Goal: Task Accomplishment & Management: Complete application form

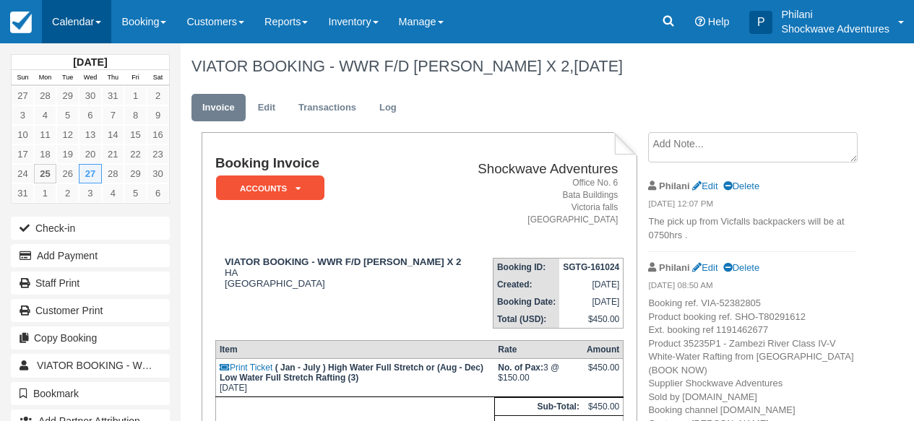
click at [77, 15] on link "Calendar" at bounding box center [76, 21] width 69 height 43
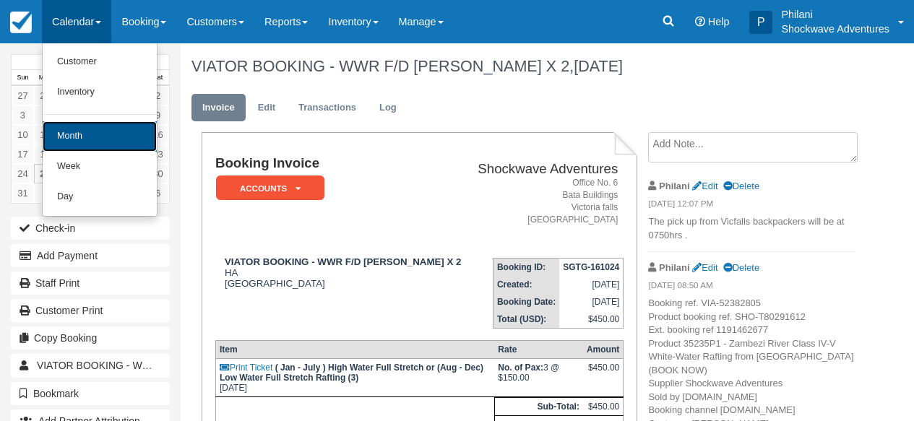
click at [87, 140] on link "Month" at bounding box center [100, 136] width 114 height 30
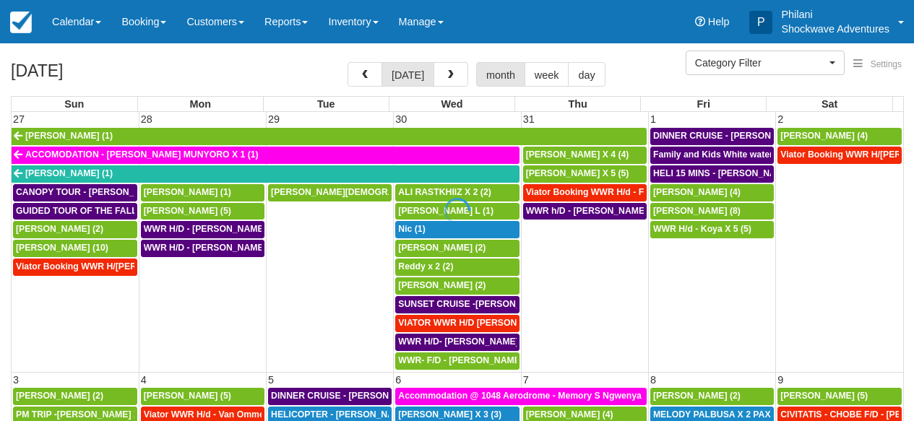
select select
click at [450, 79] on div at bounding box center [457, 210] width 914 height 421
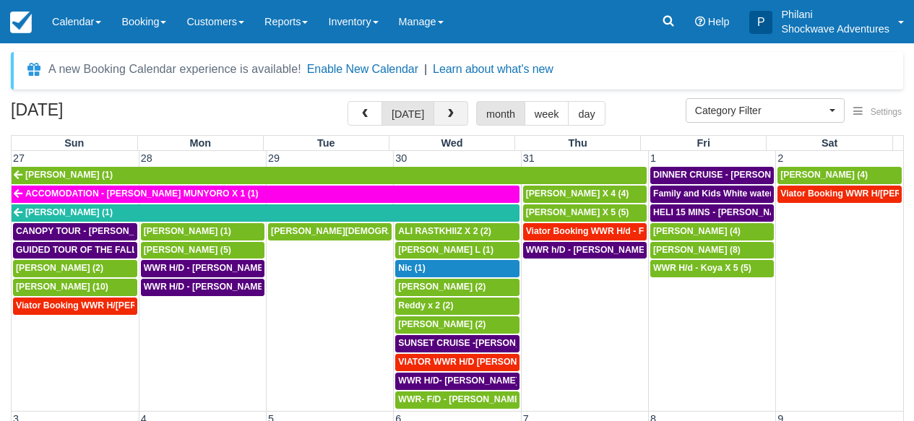
click at [445, 114] on button "button" at bounding box center [451, 113] width 35 height 25
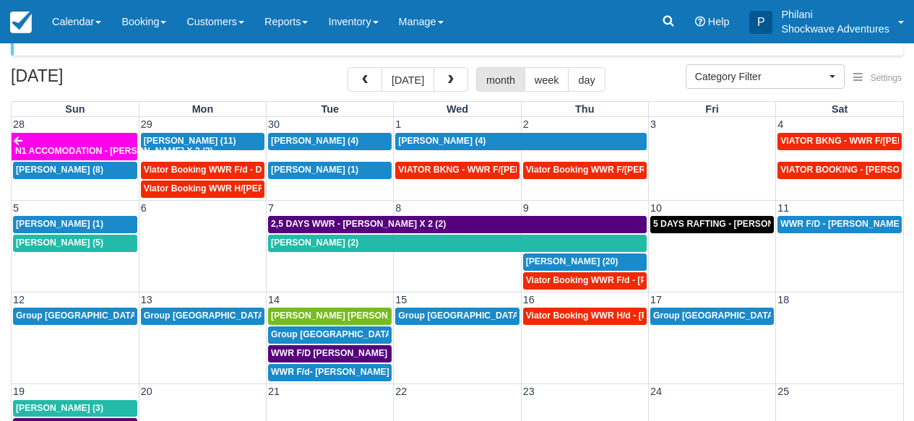
scroll to position [46, 0]
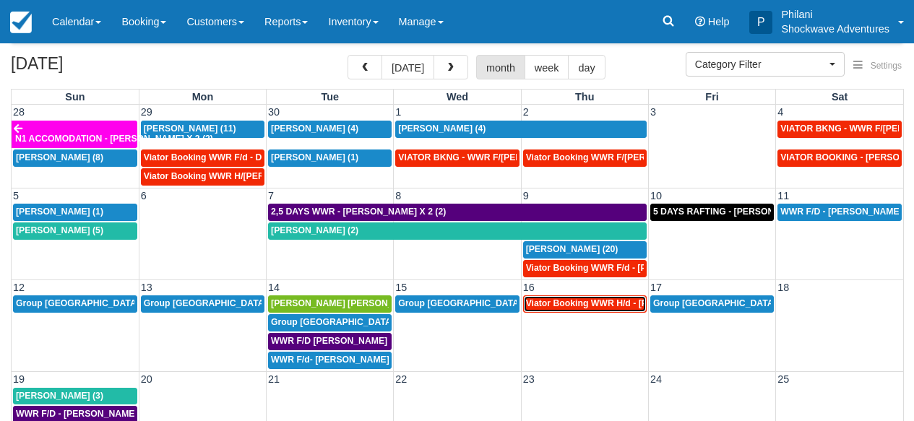
click at [600, 305] on span "Viator Booking WWR H/d - Miller Rachel X 4 (4)" at bounding box center [634, 304] width 216 height 10
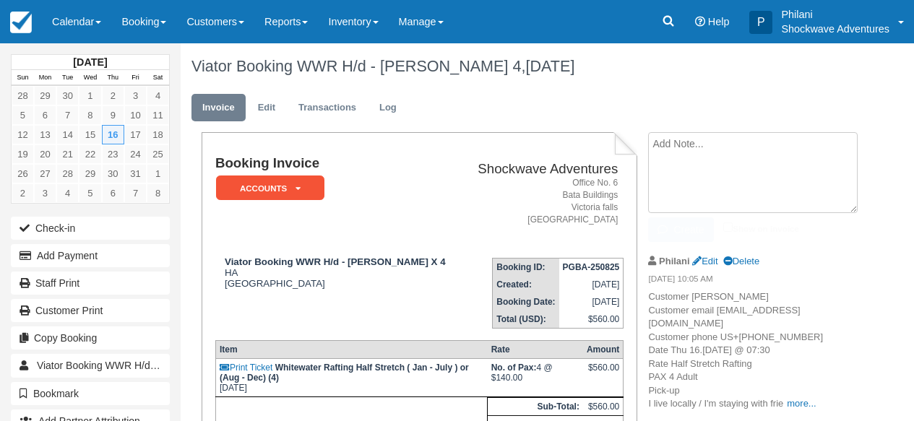
click at [698, 158] on textarea at bounding box center [753, 172] width 210 height 81
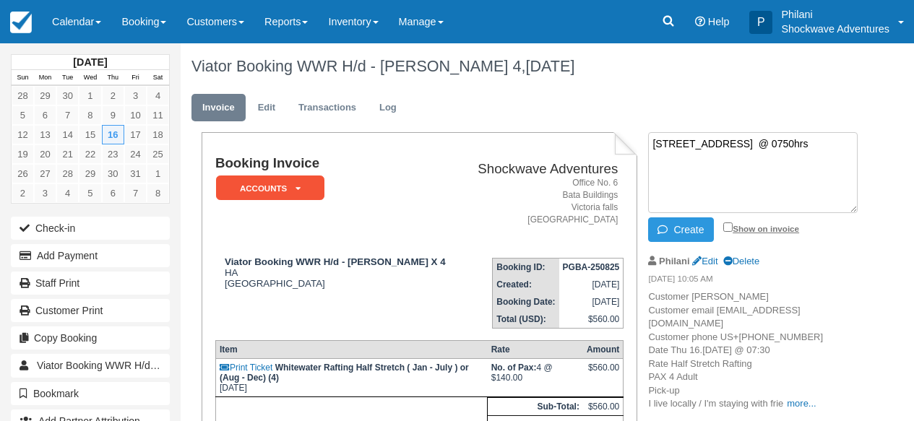
type textarea "1069 Reynard road @ 0750hrs"
click at [731, 227] on input "Show on invoice" at bounding box center [728, 227] width 9 height 9
checkbox input "true"
click at [673, 239] on button "Create" at bounding box center [680, 230] width 65 height 25
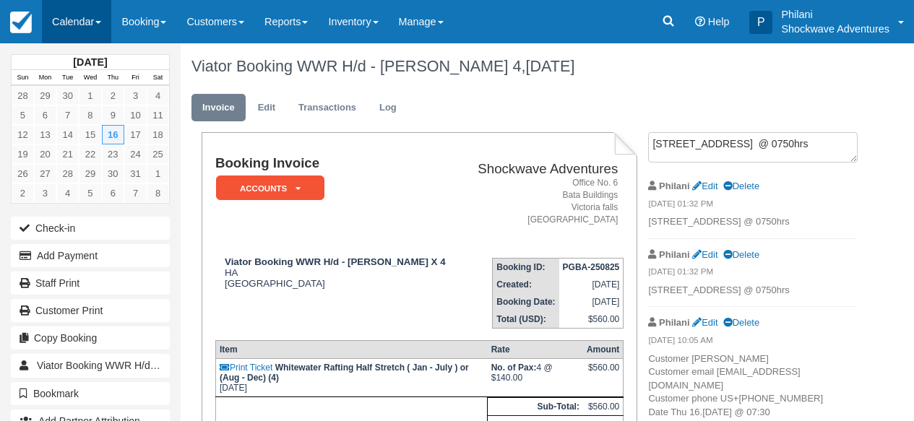
click at [83, 22] on link "Calendar" at bounding box center [76, 21] width 69 height 43
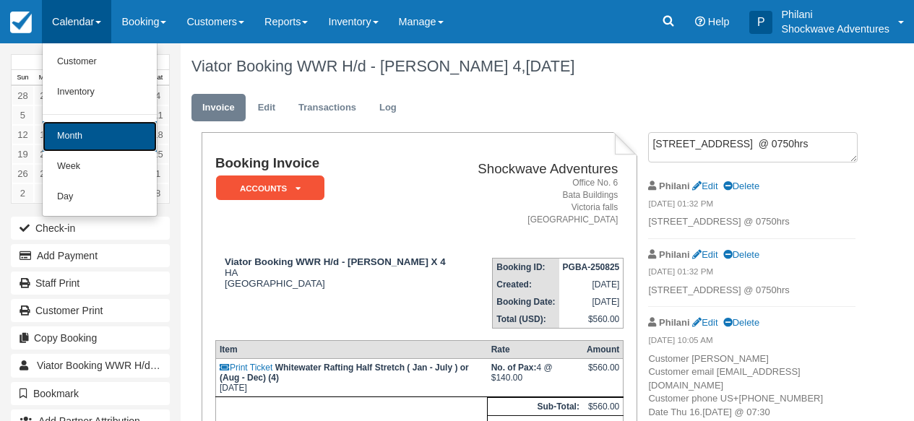
click at [87, 132] on link "Month" at bounding box center [100, 136] width 114 height 30
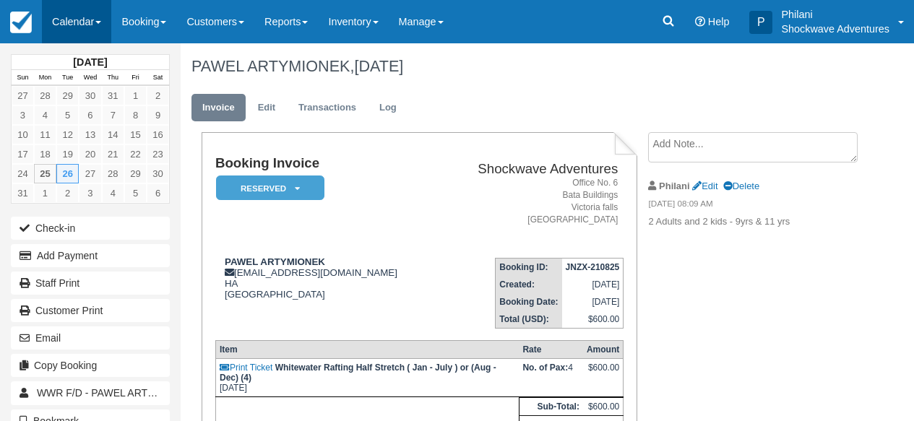
click at [55, 14] on link "Calendar" at bounding box center [76, 21] width 69 height 43
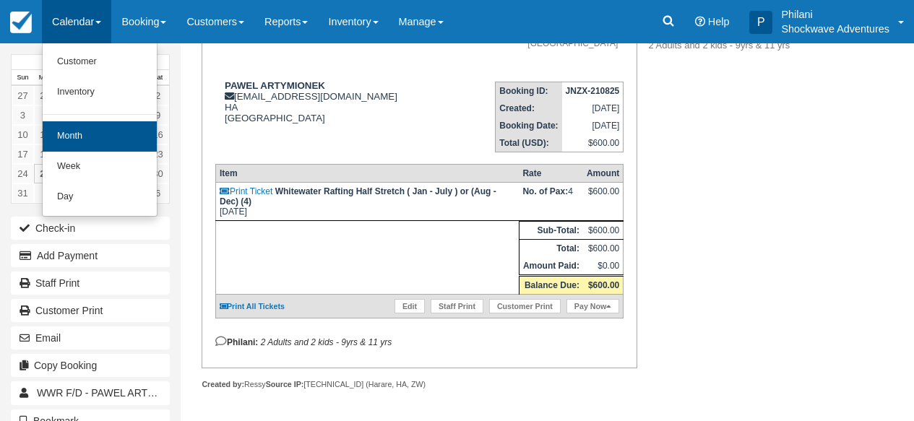
scroll to position [192, 0]
click at [85, 130] on link "Month" at bounding box center [100, 136] width 114 height 30
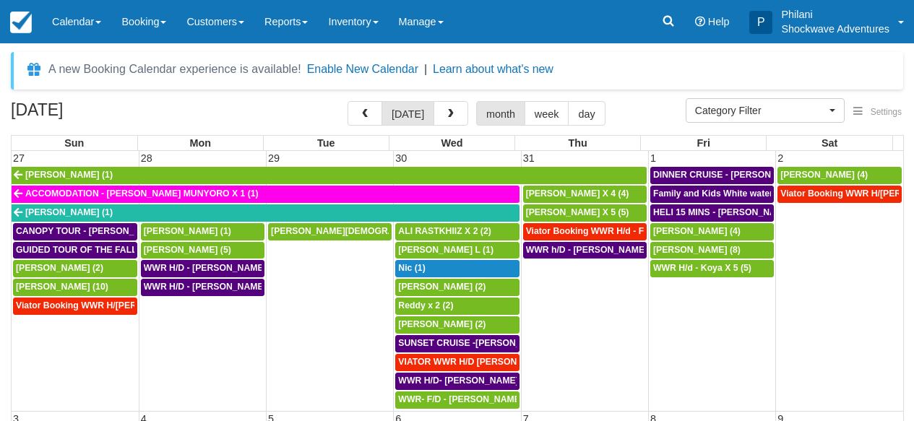
select select
click at [456, 120] on button "button" at bounding box center [451, 113] width 35 height 25
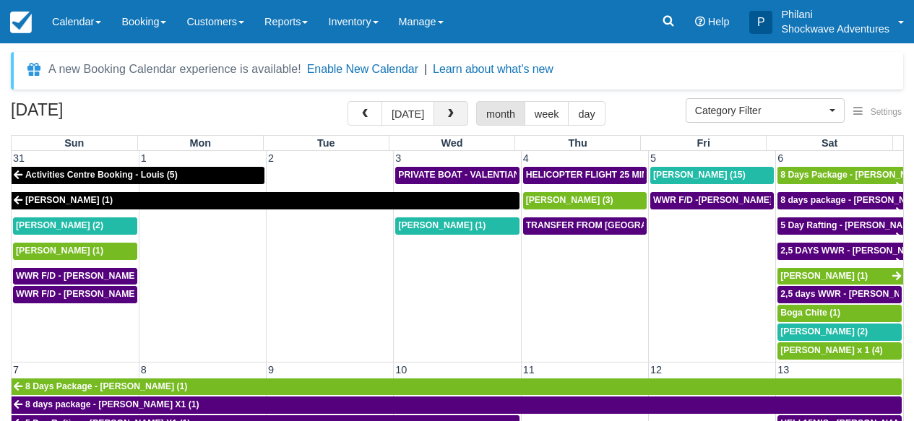
click at [452, 116] on span "button" at bounding box center [451, 114] width 10 height 10
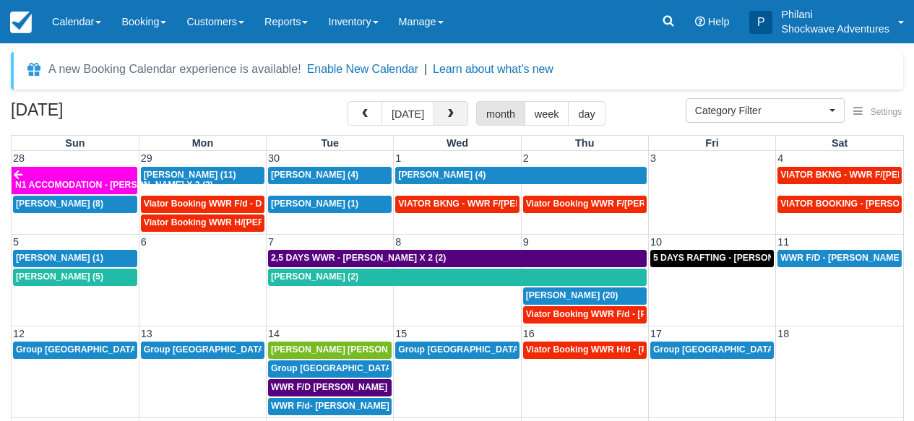
click at [452, 113] on span "button" at bounding box center [451, 114] width 10 height 10
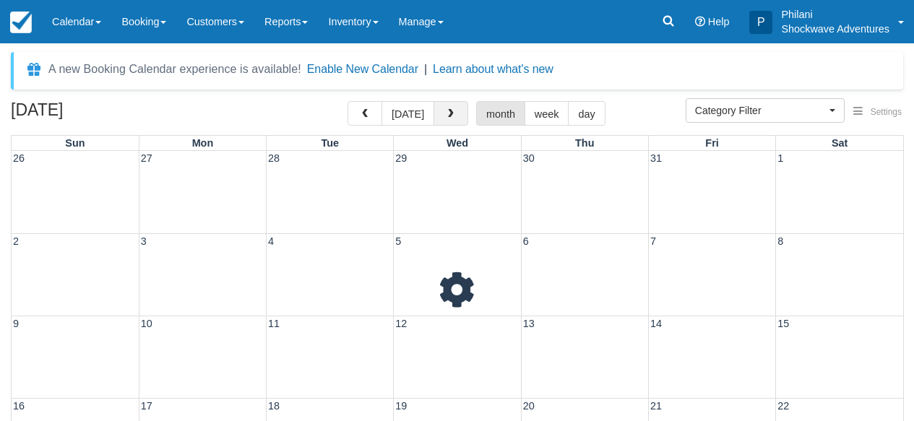
click at [452, 116] on span "button" at bounding box center [451, 114] width 10 height 10
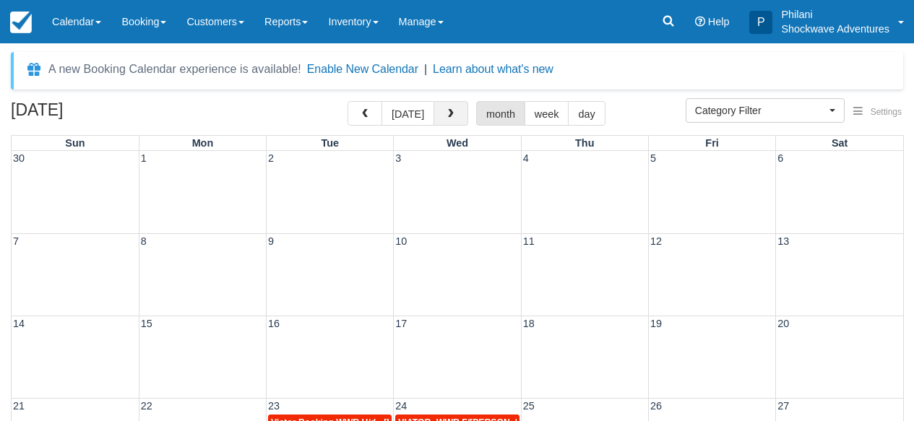
click at [452, 113] on span "button" at bounding box center [451, 114] width 10 height 10
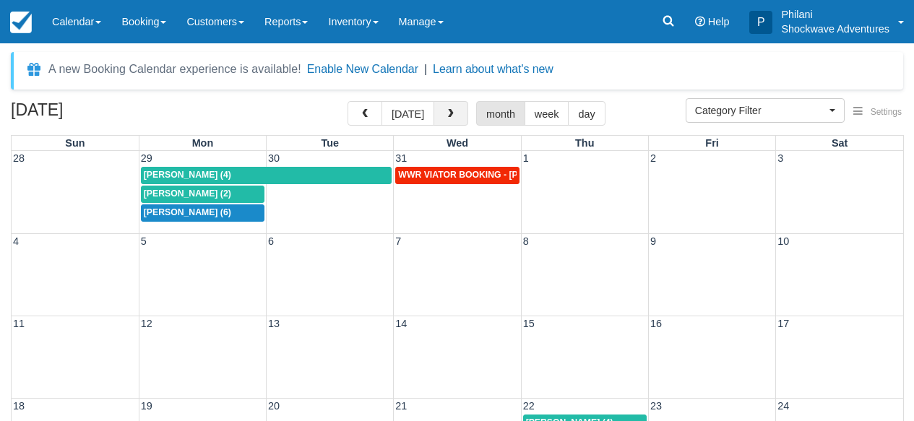
click at [451, 114] on span "button" at bounding box center [451, 114] width 10 height 10
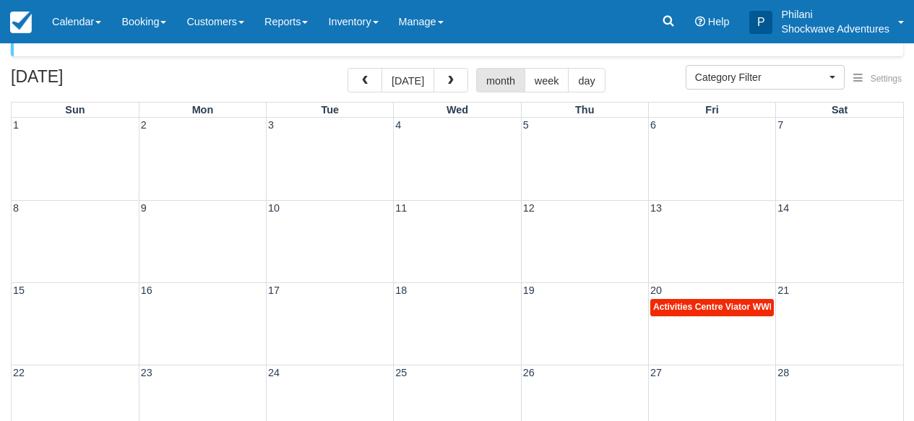
scroll to position [35, 0]
click at [705, 306] on span "Activities Centre Viator WWR F/d - Scott Broughton X 2 (2)" at bounding box center [777, 306] width 249 height 10
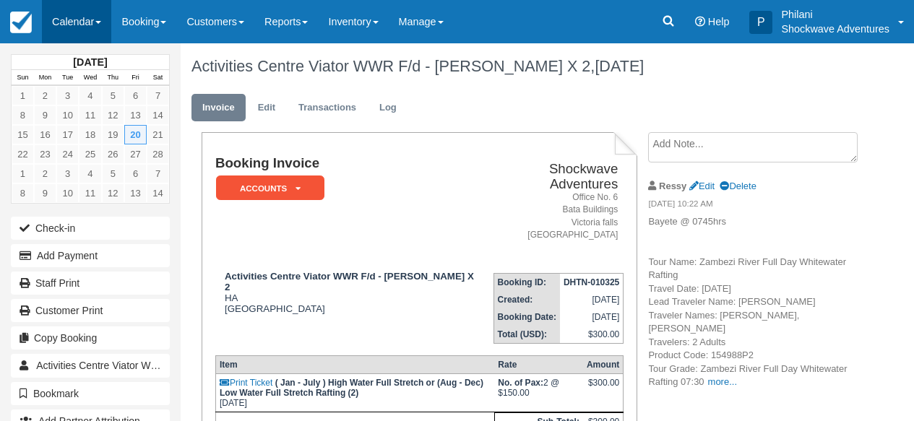
click at [82, 22] on link "Calendar" at bounding box center [76, 21] width 69 height 43
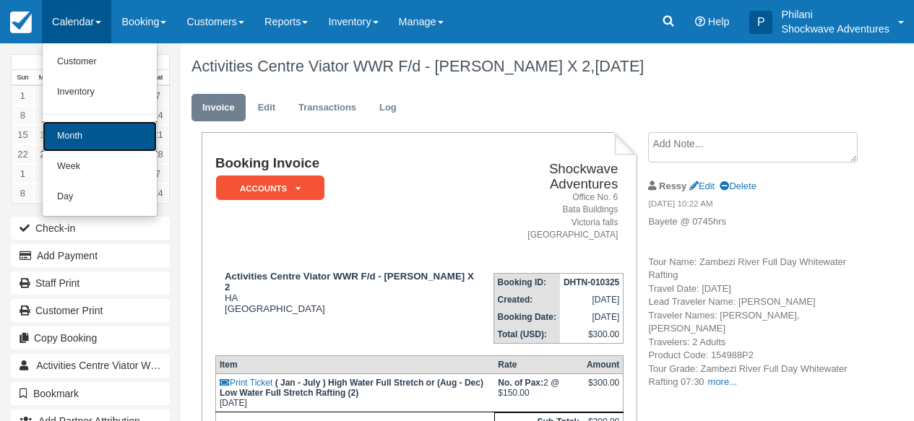
click at [107, 140] on link "Month" at bounding box center [100, 136] width 114 height 30
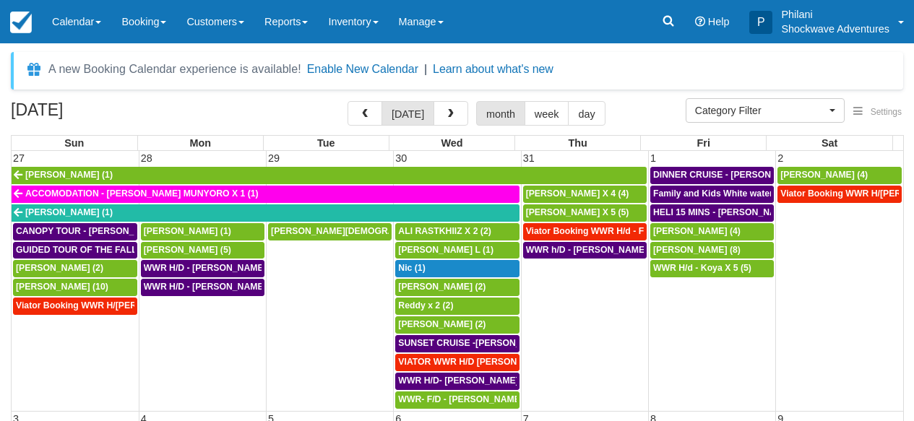
select select
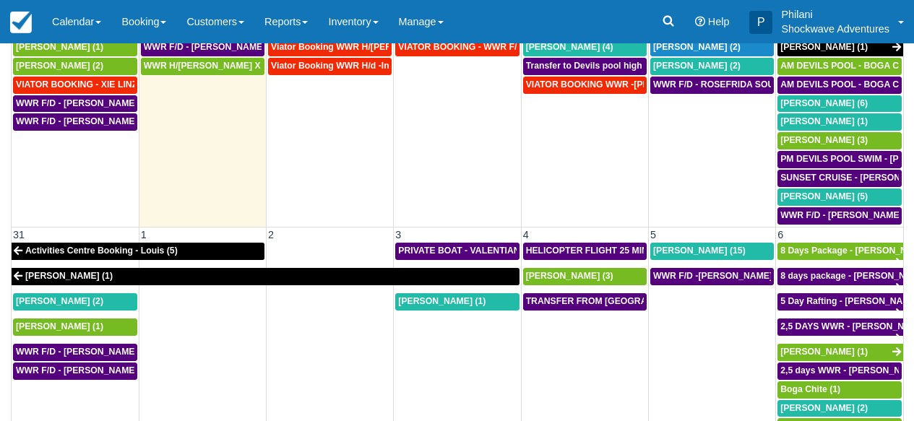
scroll to position [231, 0]
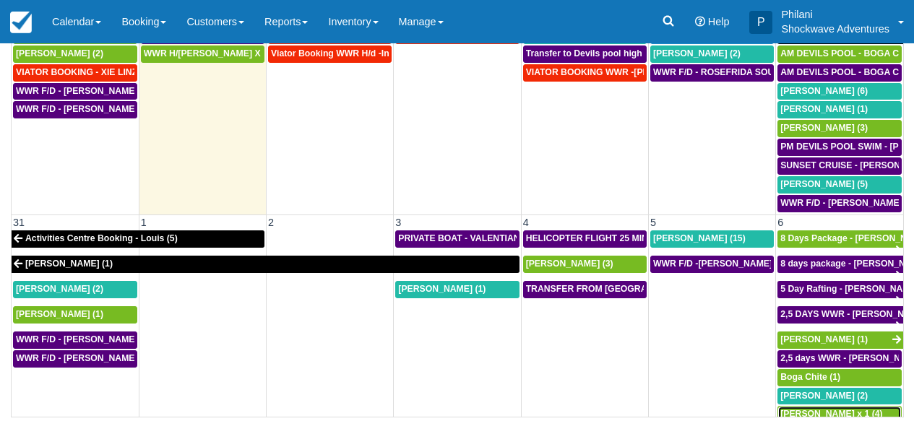
click at [838, 409] on span "[PERSON_NAME] x 1 (4)" at bounding box center [832, 414] width 102 height 10
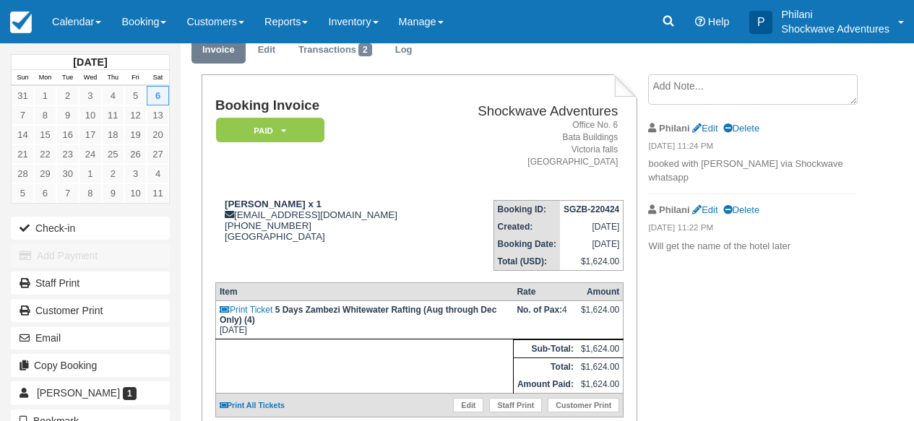
scroll to position [215, 0]
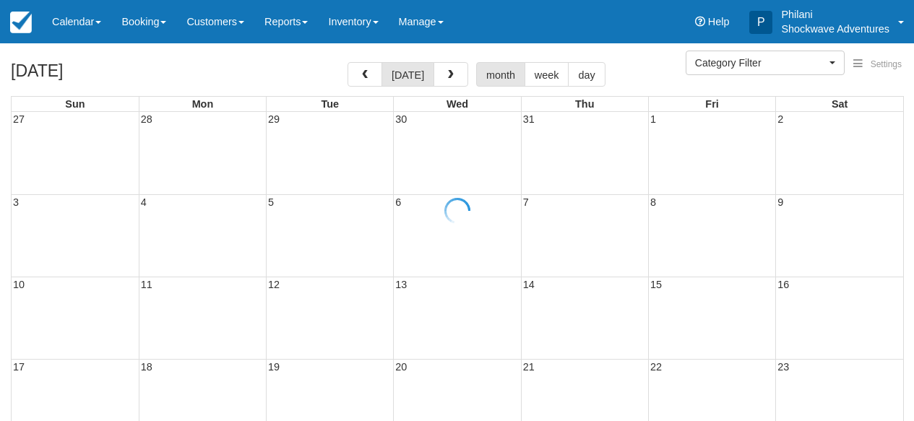
select select
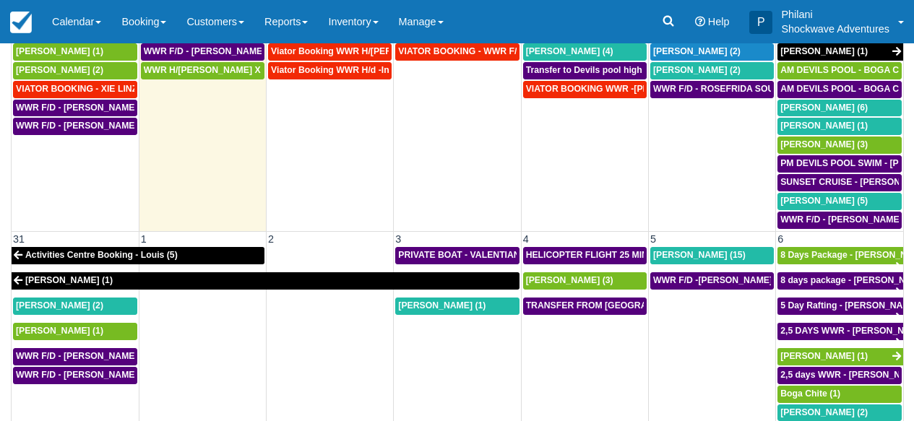
scroll to position [231, 0]
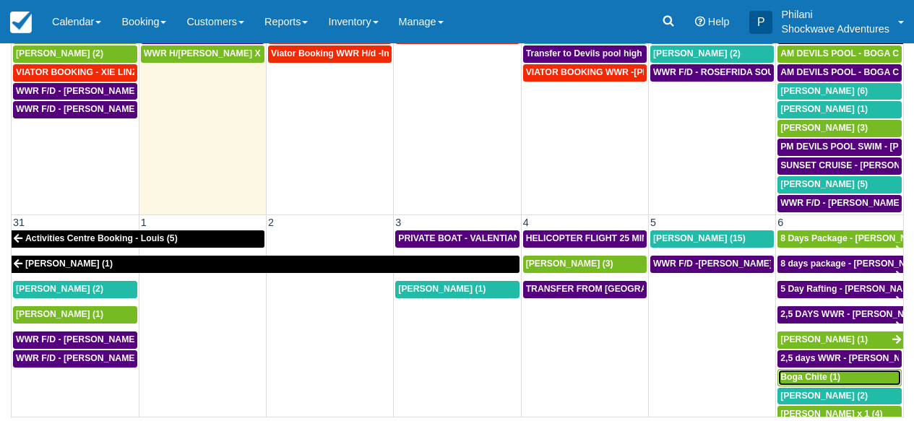
click at [806, 372] on span "Boga Chite (1)" at bounding box center [811, 377] width 60 height 10
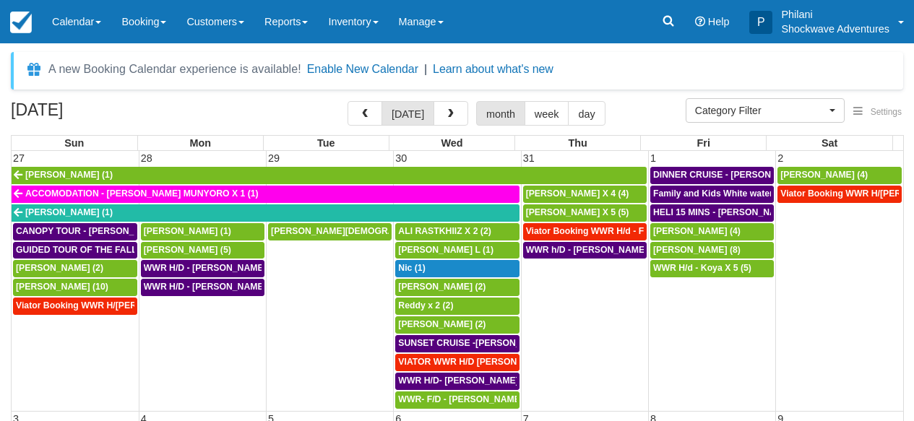
select select
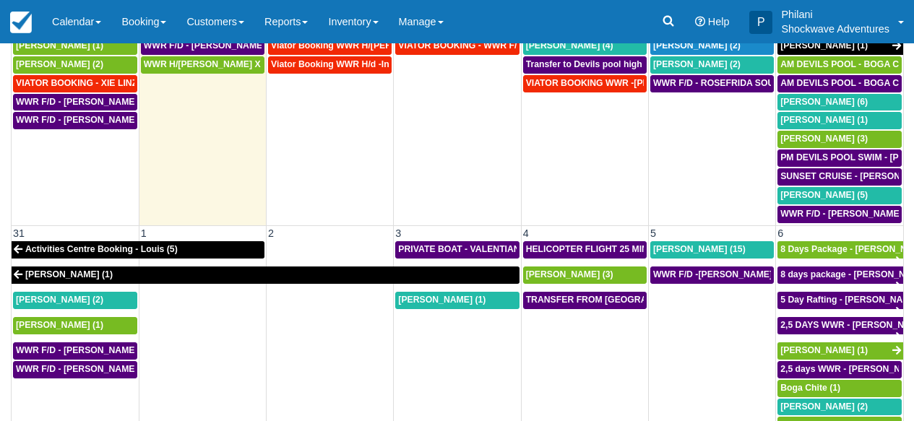
scroll to position [231, 0]
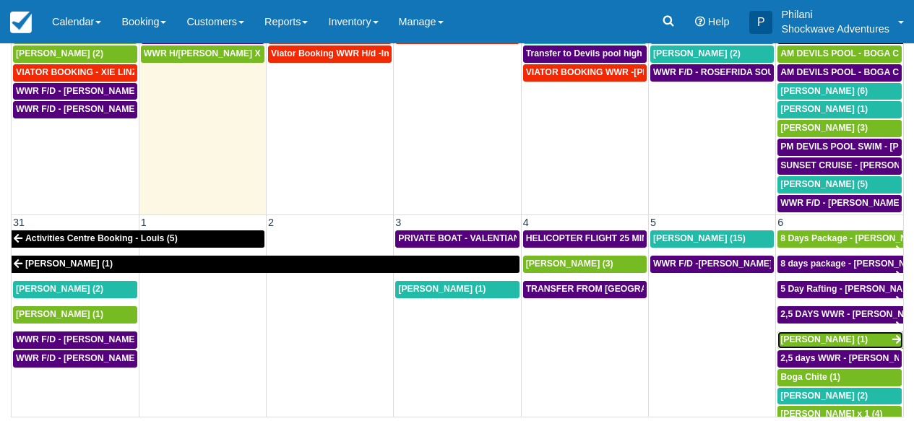
click at [822, 335] on span "[PERSON_NAME] (1)" at bounding box center [824, 340] width 87 height 10
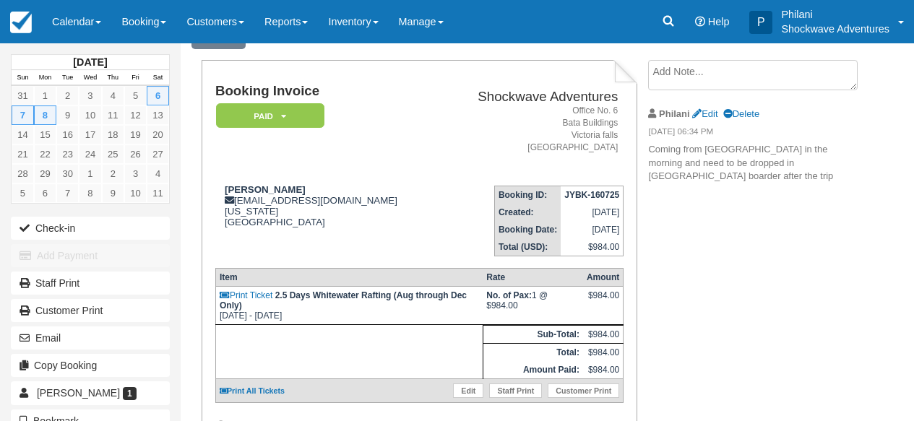
scroll to position [162, 0]
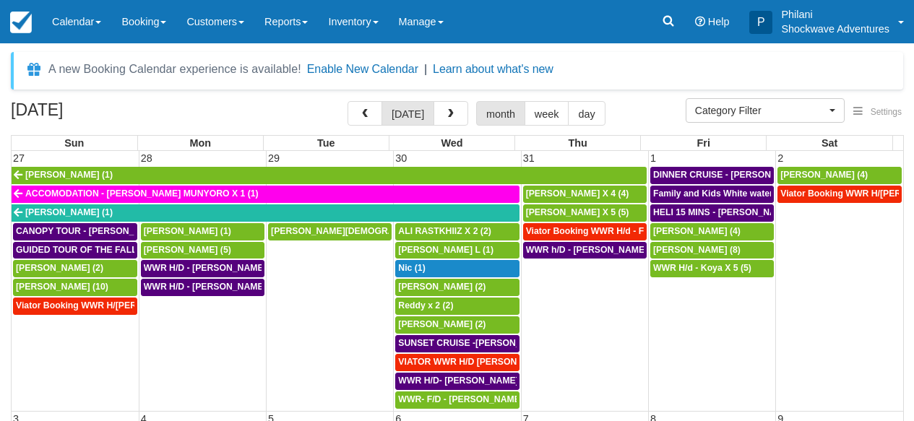
select select
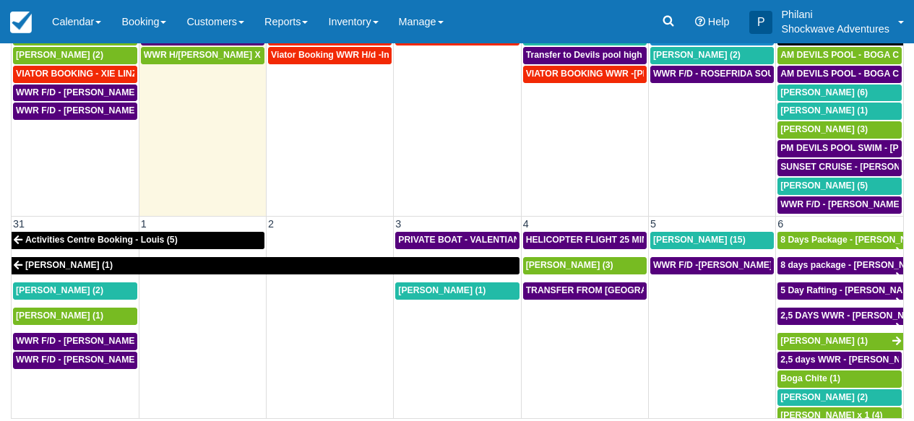
scroll to position [231, 0]
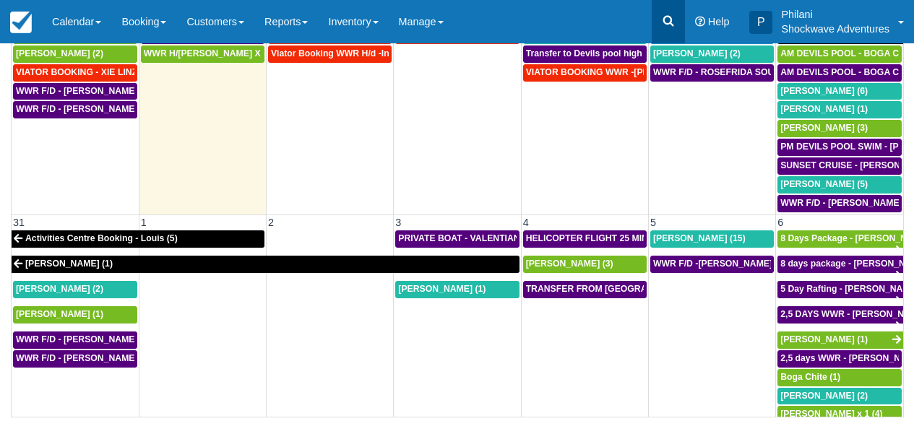
click at [672, 16] on icon at bounding box center [668, 21] width 14 height 14
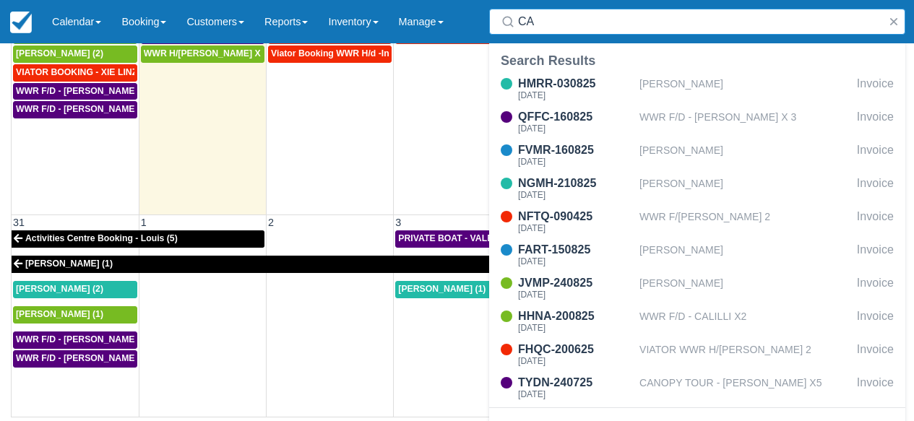
type input "CA"
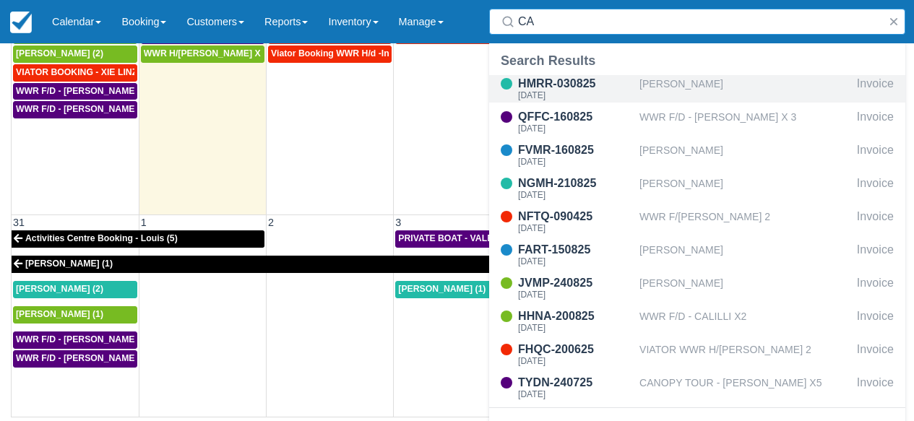
click at [502, 92] on div "HMRR-030825 Sun Oct 19, 2025" at bounding box center [564, 88] width 150 height 27
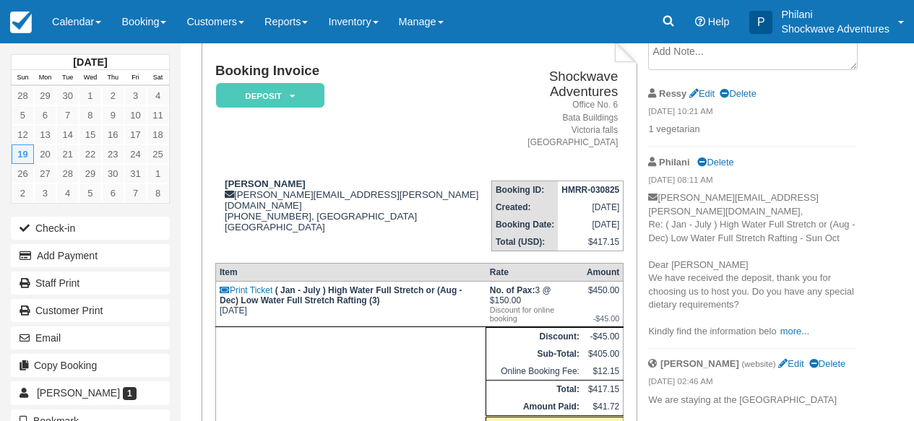
scroll to position [220, 0]
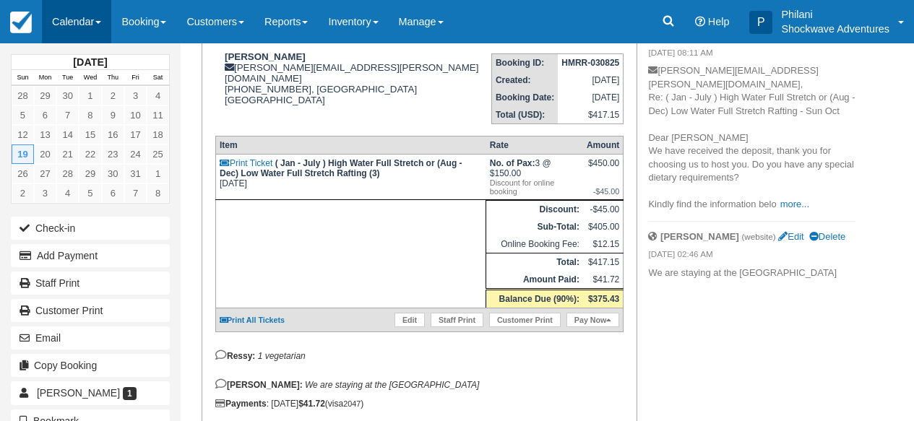
click at [99, 19] on link "Calendar" at bounding box center [76, 21] width 69 height 43
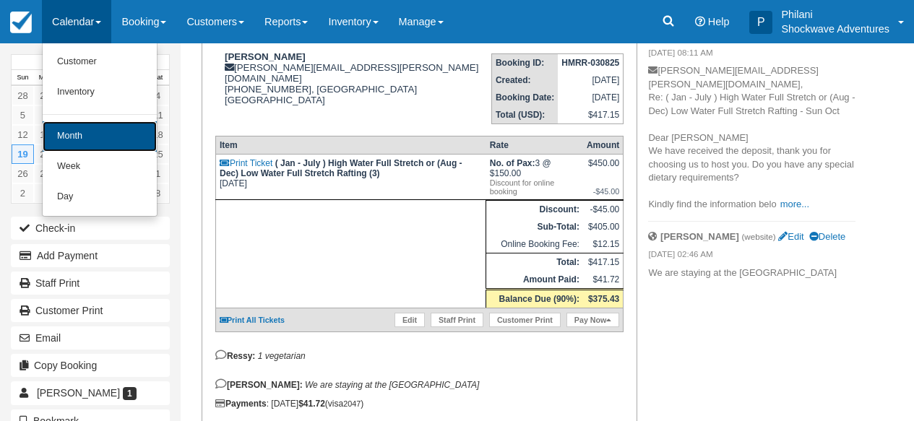
click at [89, 132] on link "Month" at bounding box center [100, 136] width 114 height 30
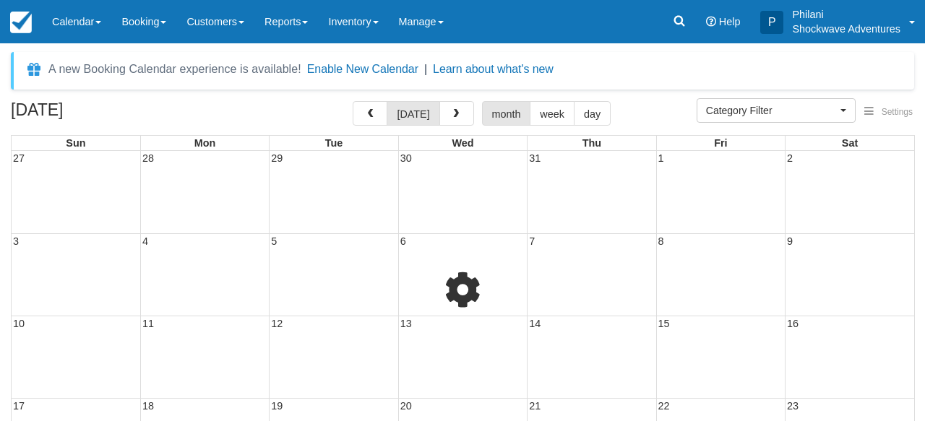
select select
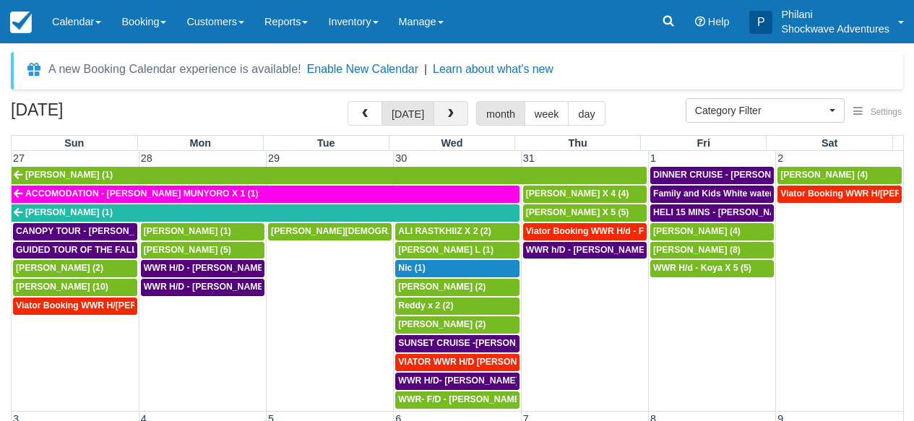
click at [463, 117] on button "button" at bounding box center [451, 113] width 35 height 25
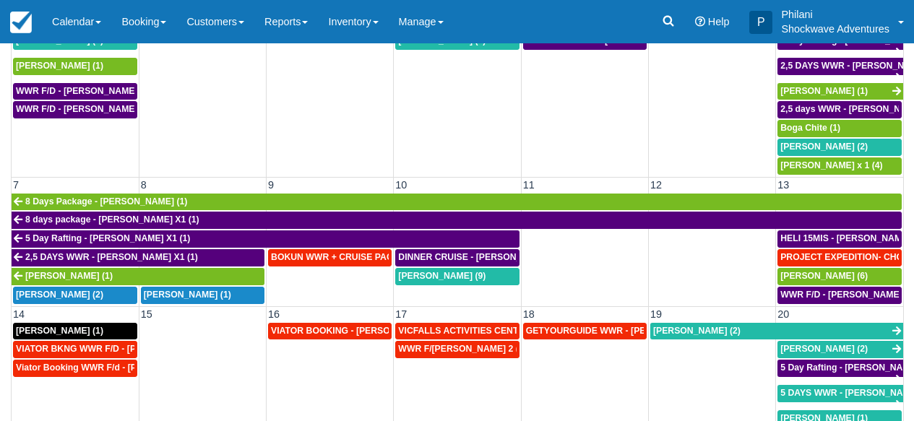
scroll to position [23, 0]
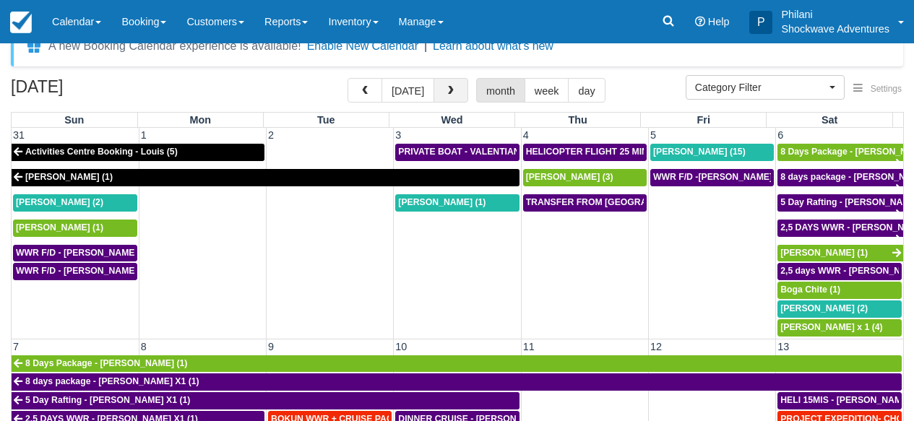
click at [451, 98] on button "button" at bounding box center [451, 90] width 35 height 25
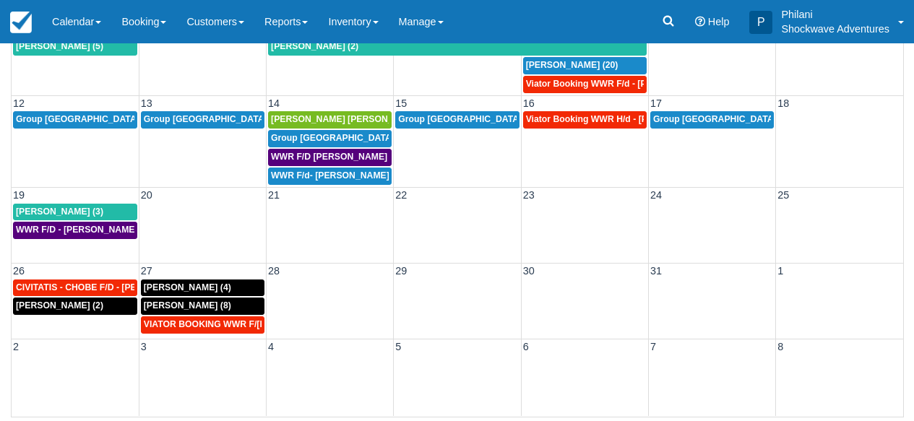
scroll to position [11, 0]
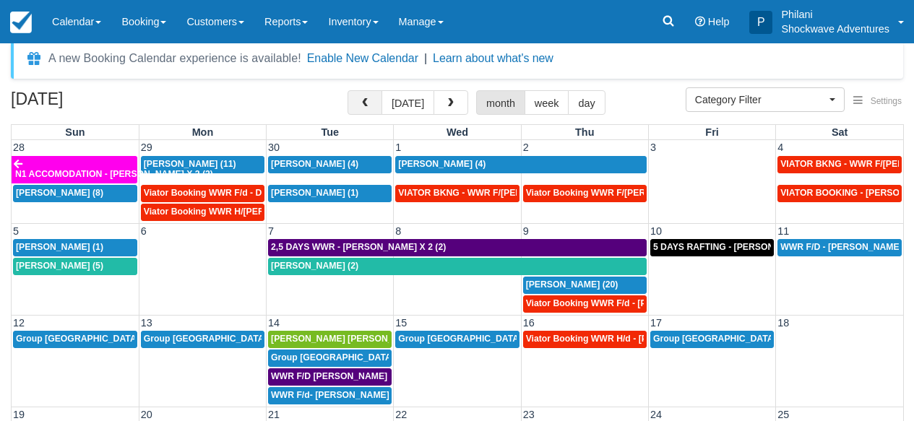
click at [370, 107] on span "button" at bounding box center [365, 103] width 10 height 10
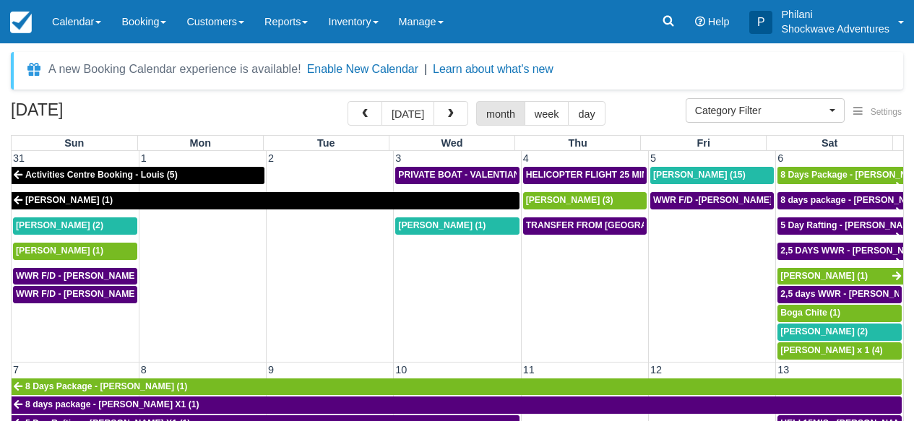
scroll to position [234, 0]
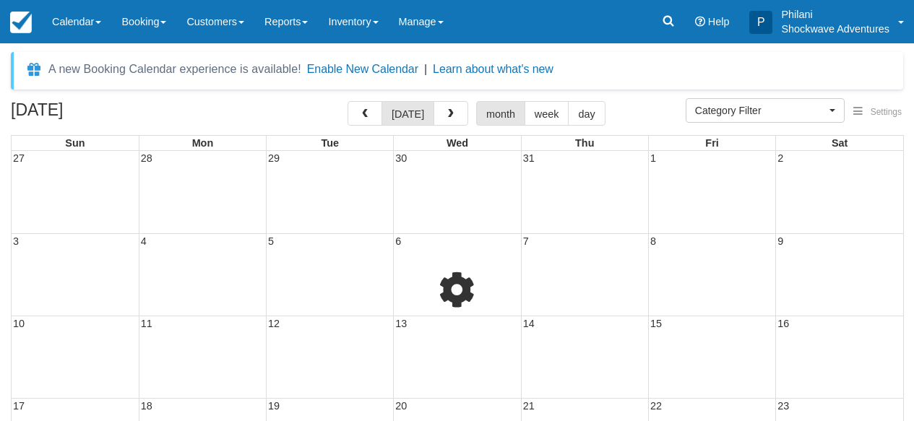
select select
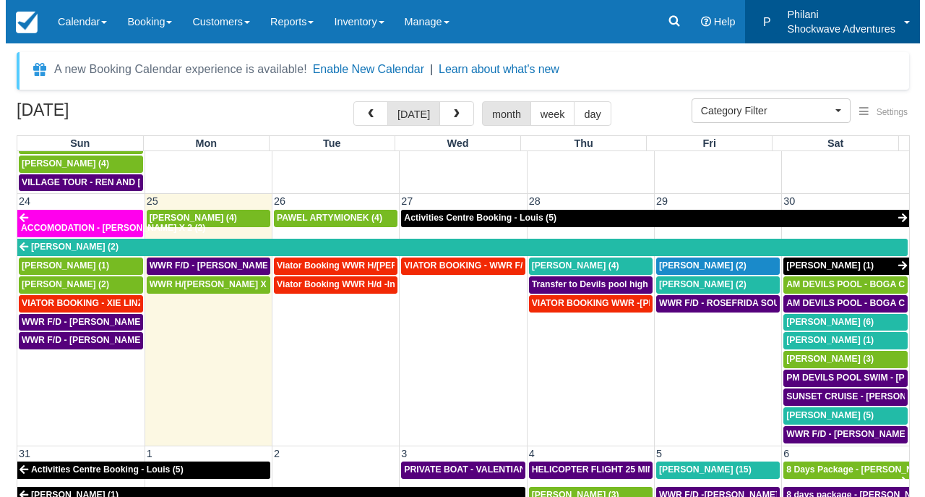
scroll to position [961, 0]
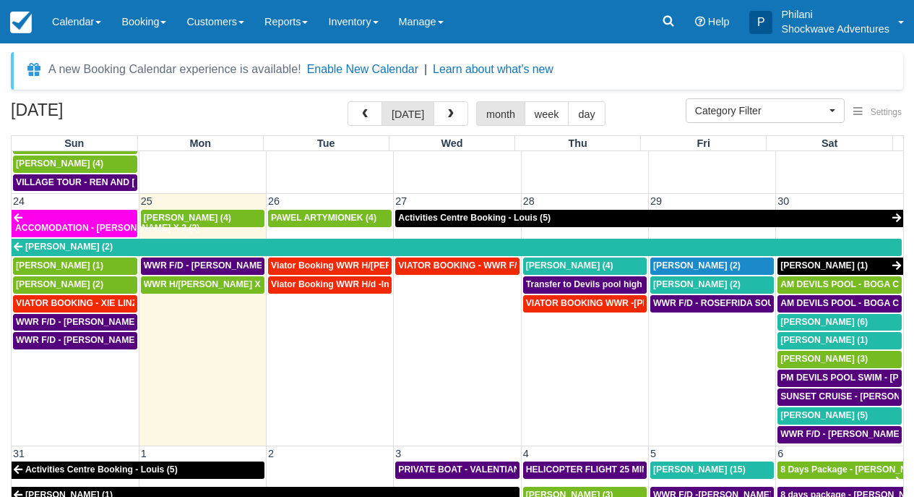
click at [817, 80] on div "A new Booking Calendar experience is available! Enable New Calendar | Learn abo…" at bounding box center [457, 71] width 893 height 38
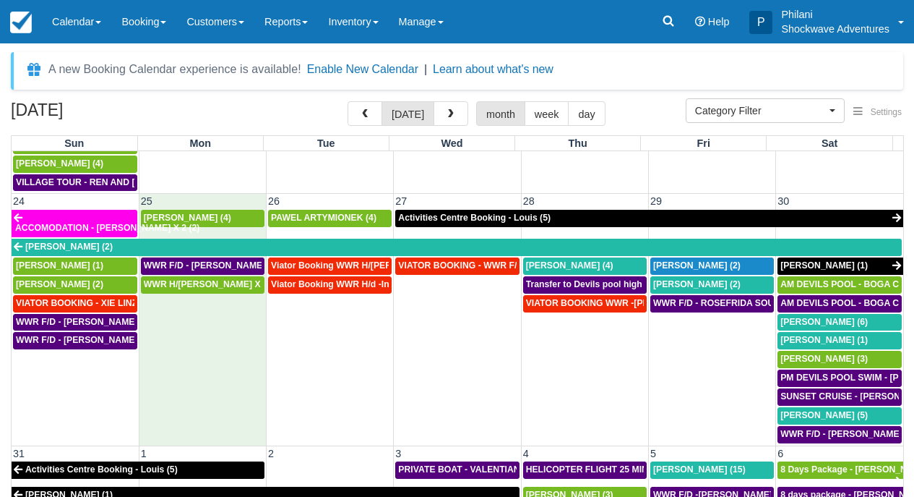
click at [196, 322] on td "WWR H/d - Steward X 3 (3)" at bounding box center [202, 359] width 127 height 168
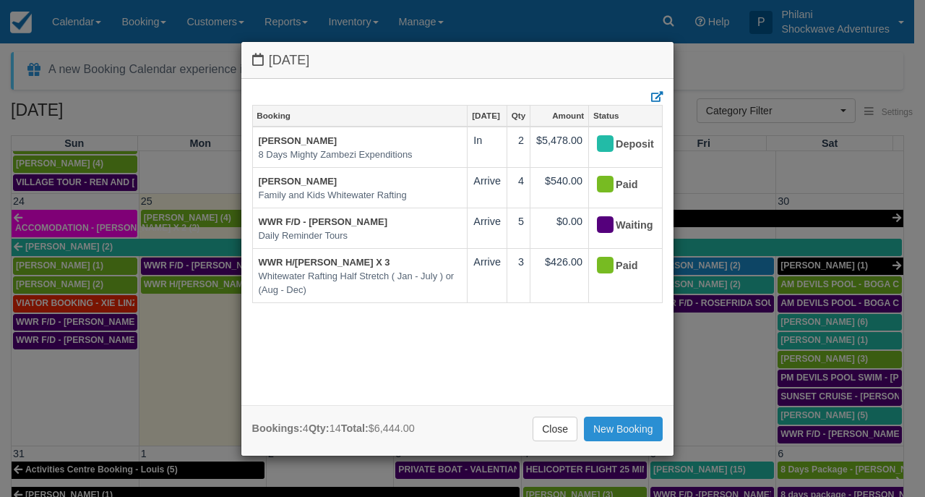
click at [630, 421] on link "New Booking" at bounding box center [623, 428] width 79 height 25
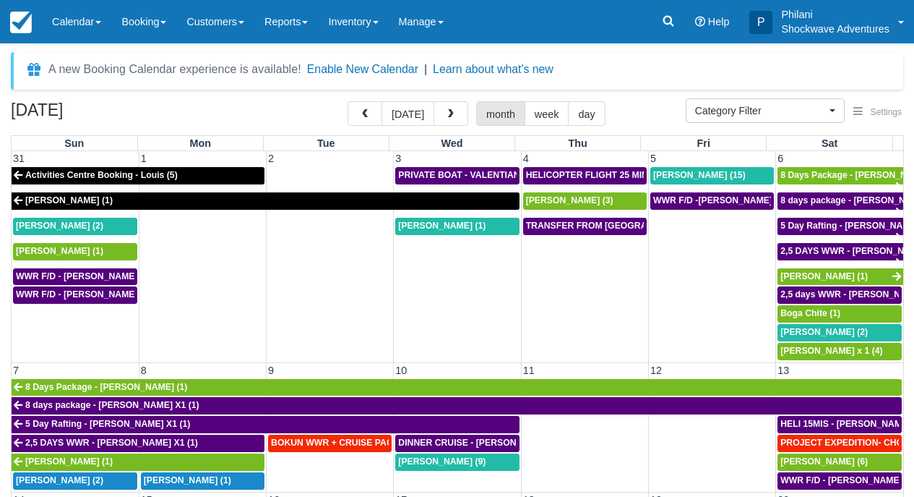
select select
click at [376, 120] on button "button" at bounding box center [365, 113] width 35 height 25
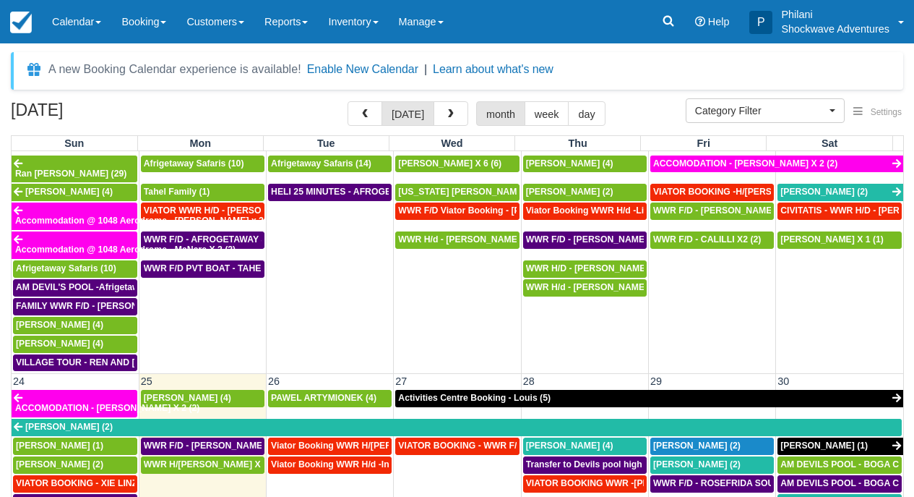
scroll to position [924, 0]
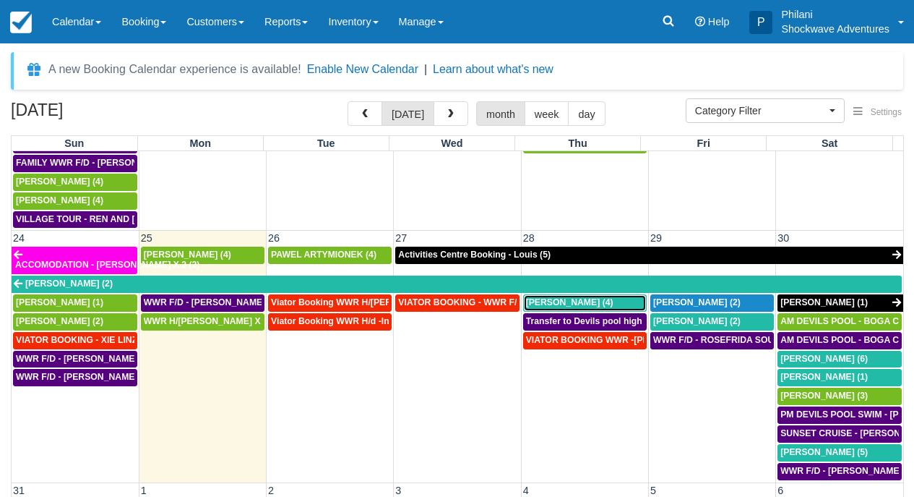
click at [593, 297] on span "Baskar Masilamani (4)" at bounding box center [569, 302] width 87 height 10
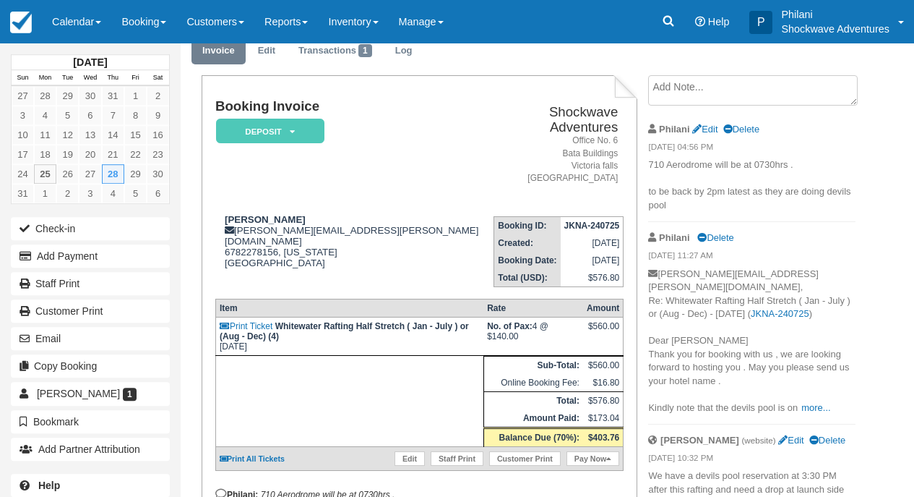
scroll to position [58, 0]
click at [820, 404] on link "more..." at bounding box center [816, 406] width 29 height 11
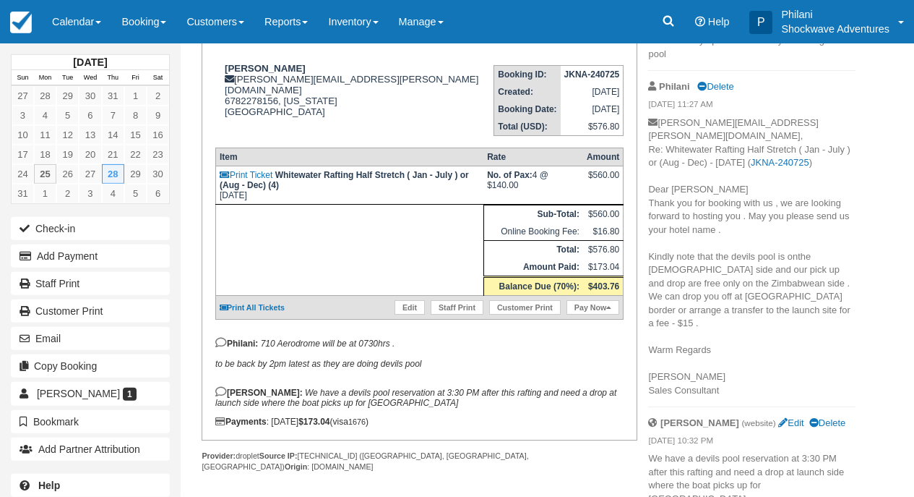
scroll to position [212, 0]
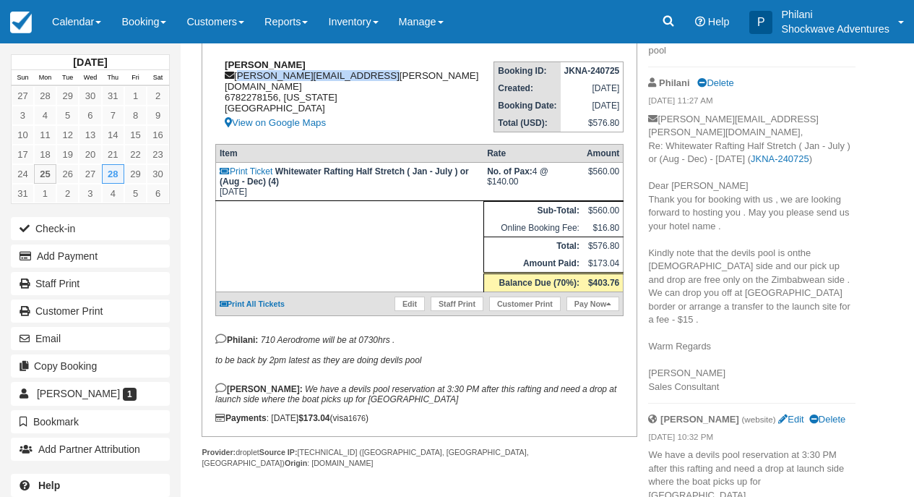
drag, startPoint x: 372, startPoint y: 65, endPoint x: 238, endPoint y: 68, distance: 133.8
click at [238, 68] on div "Baskar Masilamani baskar.masilamani@gmail.com 6782278156, Georgia United States…" at bounding box center [350, 95] width 271 height 72
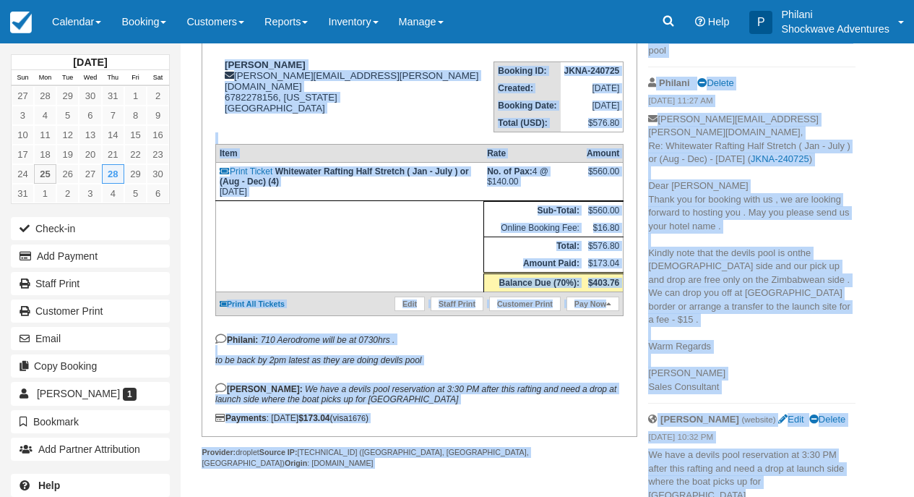
click at [486, 116] on td "Booking ID: JKNA-240725 Created: July 24, 2025 Booking Date: August 28, 2025 To…" at bounding box center [554, 91] width 137 height 82
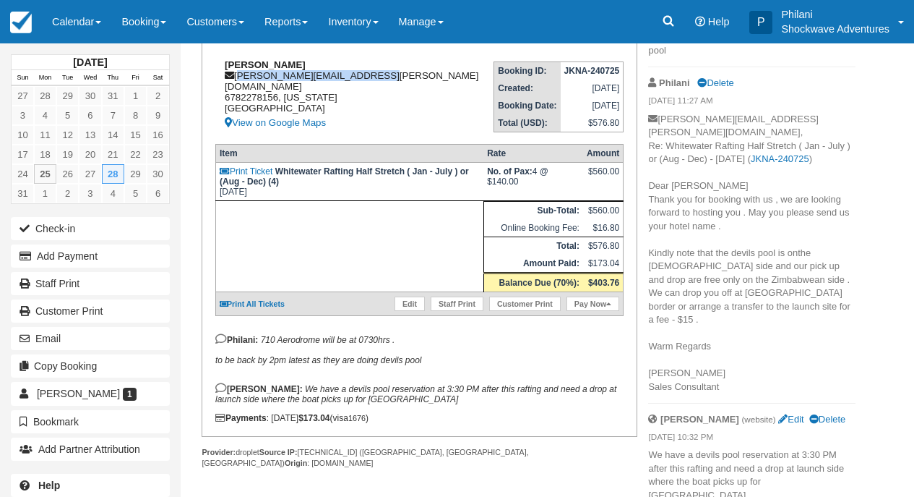
drag, startPoint x: 239, startPoint y: 62, endPoint x: 371, endPoint y: 64, distance: 132.3
click at [371, 64] on div "Baskar Masilamani baskar.masilamani@gmail.com 6782278156, Georgia United States…" at bounding box center [350, 95] width 271 height 72
copy div "baskar.masilamani@gmail.com"
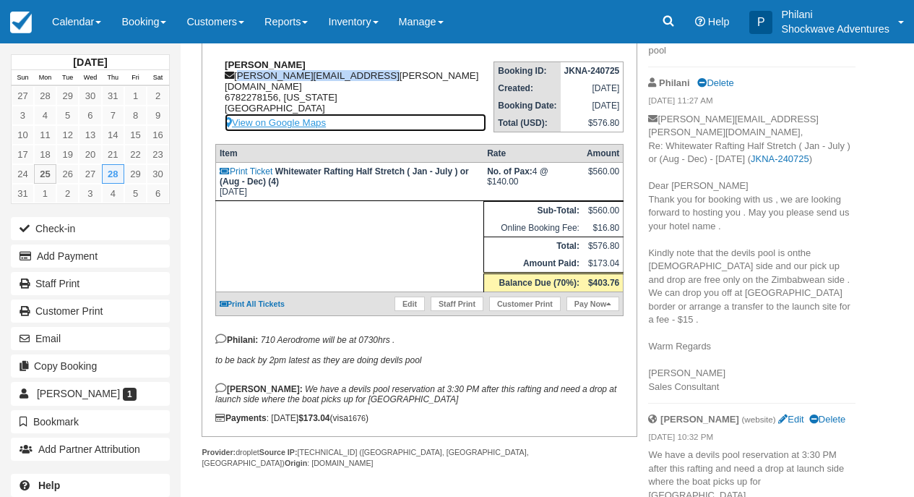
click at [402, 113] on link "View on Google Maps" at bounding box center [356, 122] width 262 height 18
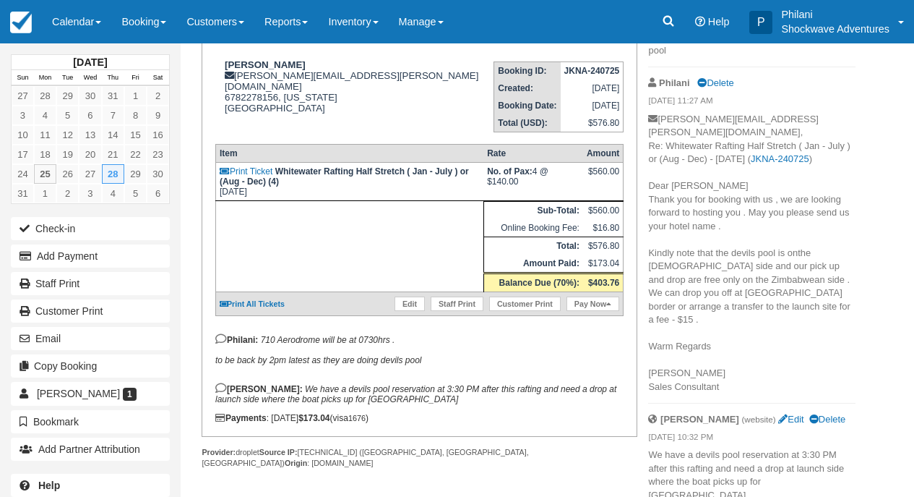
click at [815, 89] on div "Philani Delete" at bounding box center [751, 83] width 207 height 22
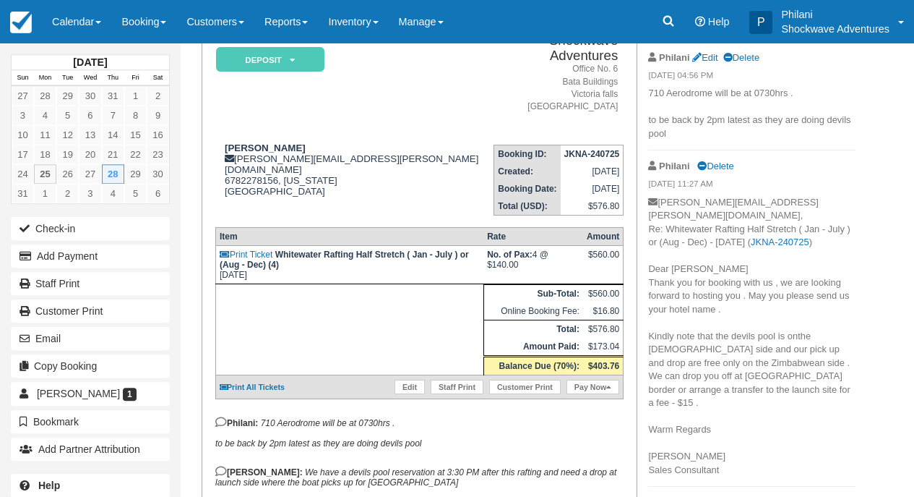
scroll to position [127, 0]
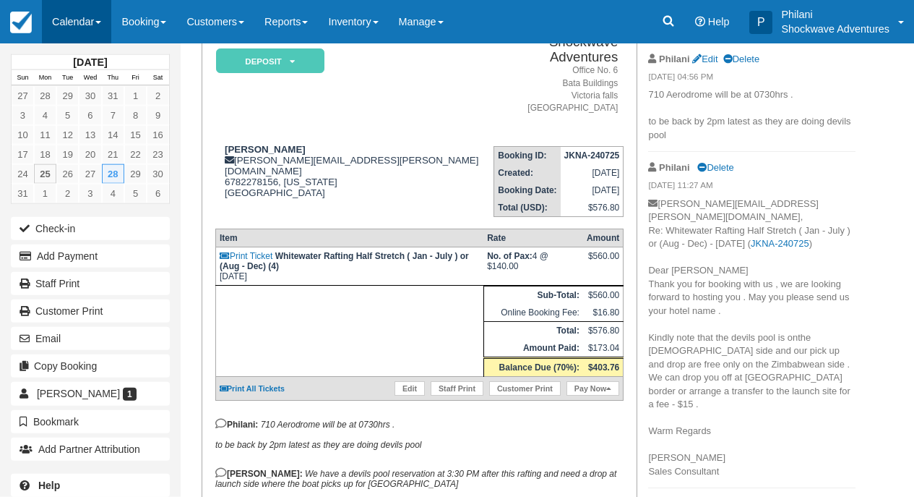
click at [82, 27] on link "Calendar" at bounding box center [76, 21] width 69 height 43
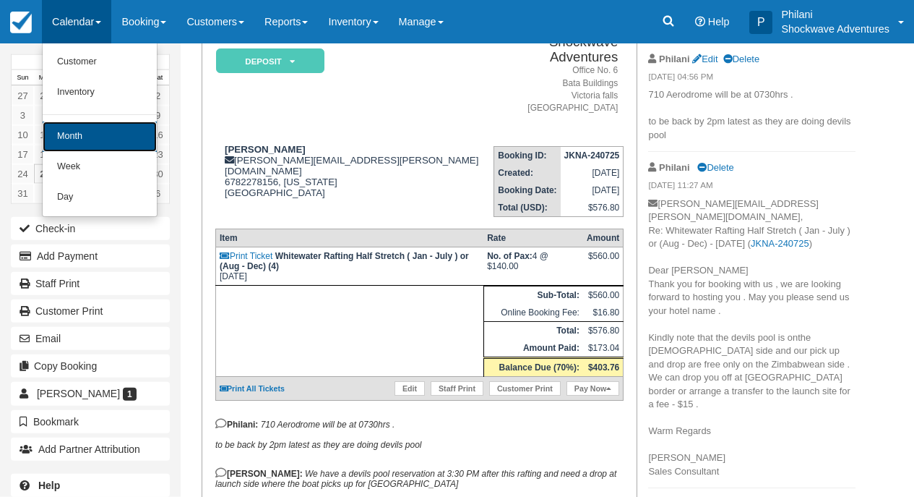
click at [90, 133] on link "Month" at bounding box center [100, 136] width 114 height 30
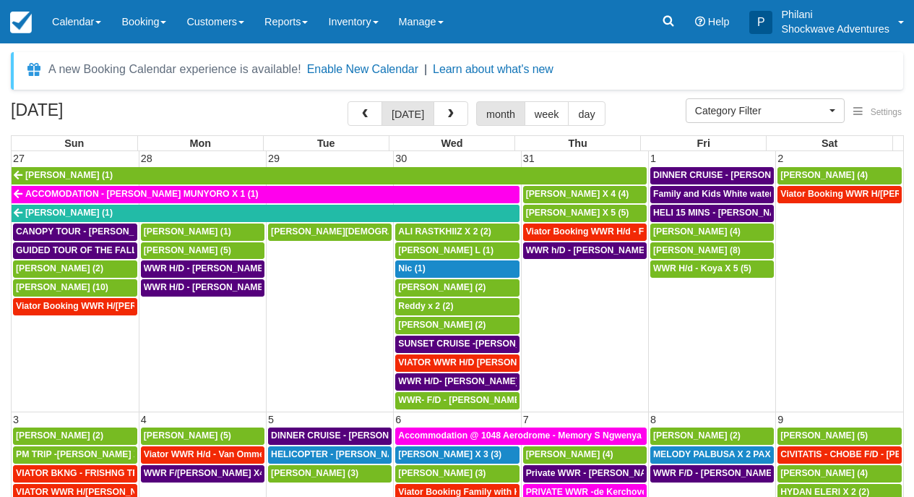
select select
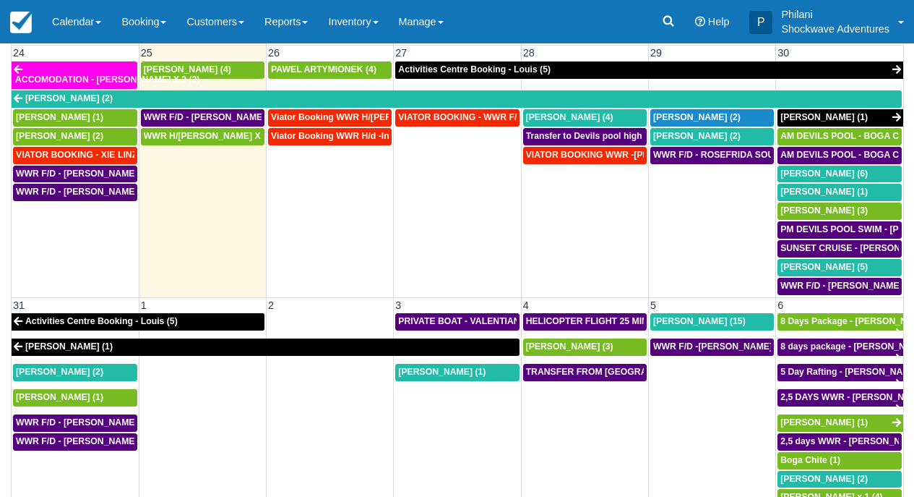
scroll to position [155, 0]
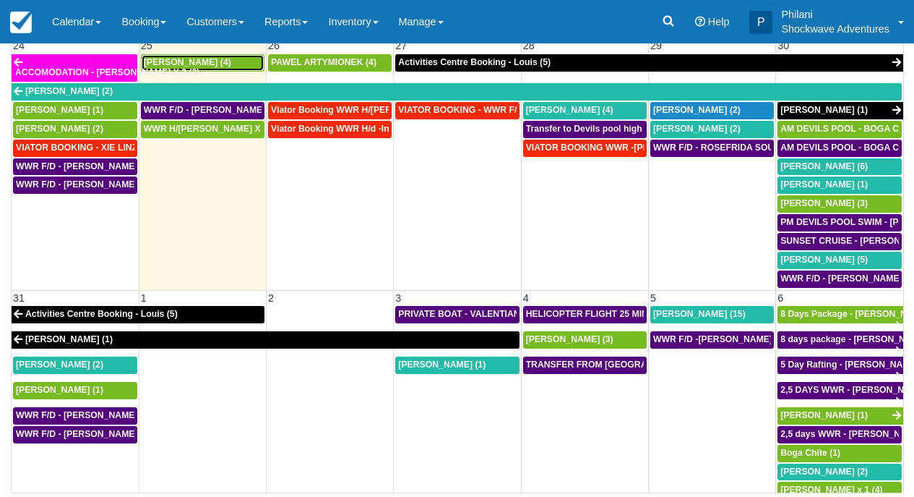
click at [218, 57] on span "[PERSON_NAME] (4)" at bounding box center [187, 62] width 87 height 10
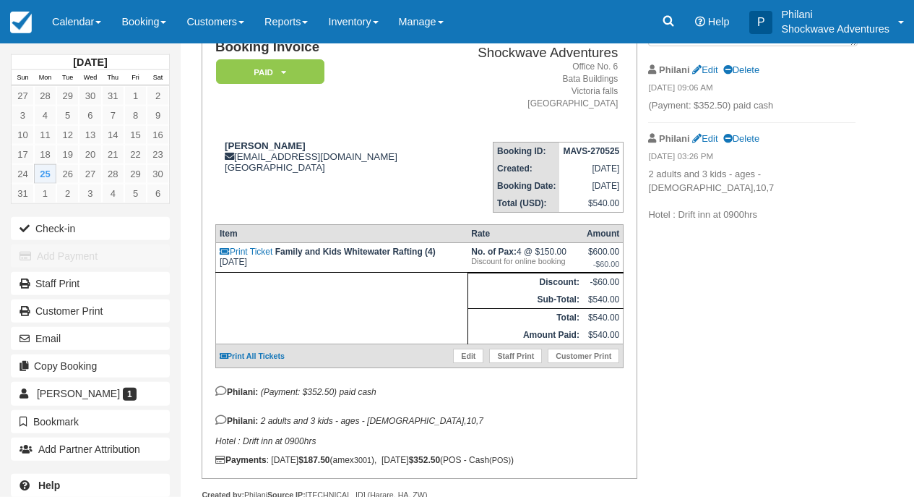
scroll to position [169, 0]
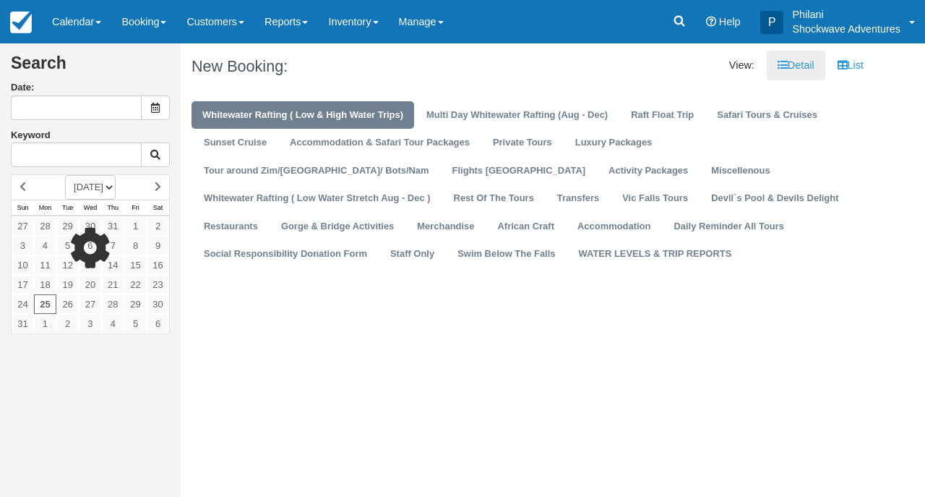
type input "[DATE]"
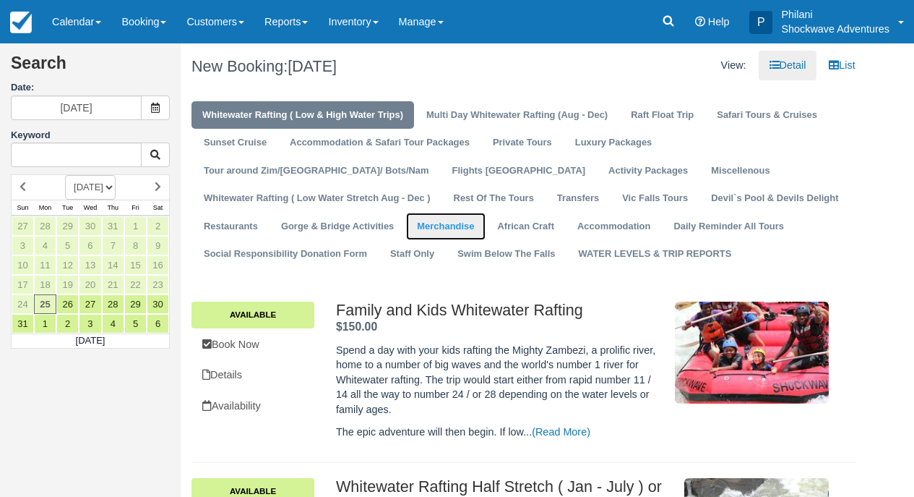
click at [485, 213] on link "Merchandise" at bounding box center [445, 227] width 79 height 28
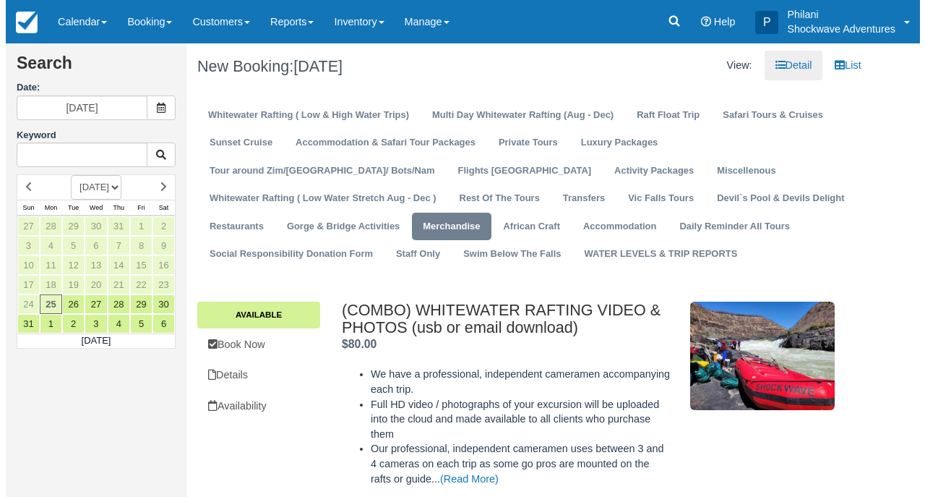
scroll to position [127, 0]
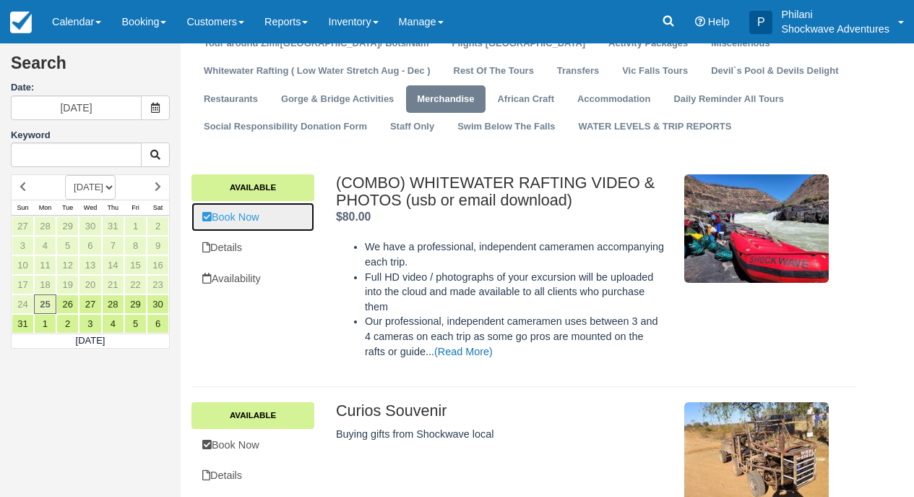
click at [249, 218] on link "Book Now" at bounding box center [253, 217] width 123 height 30
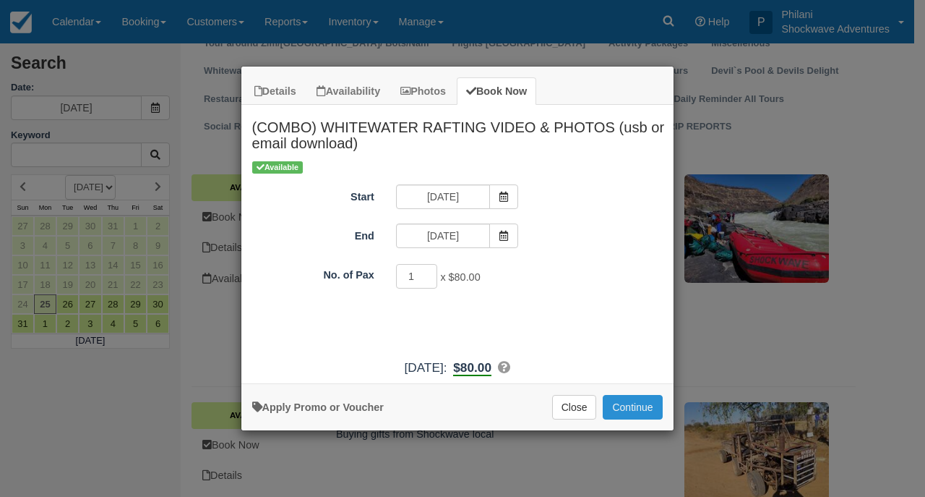
click at [648, 415] on button "Continue" at bounding box center [632, 407] width 59 height 25
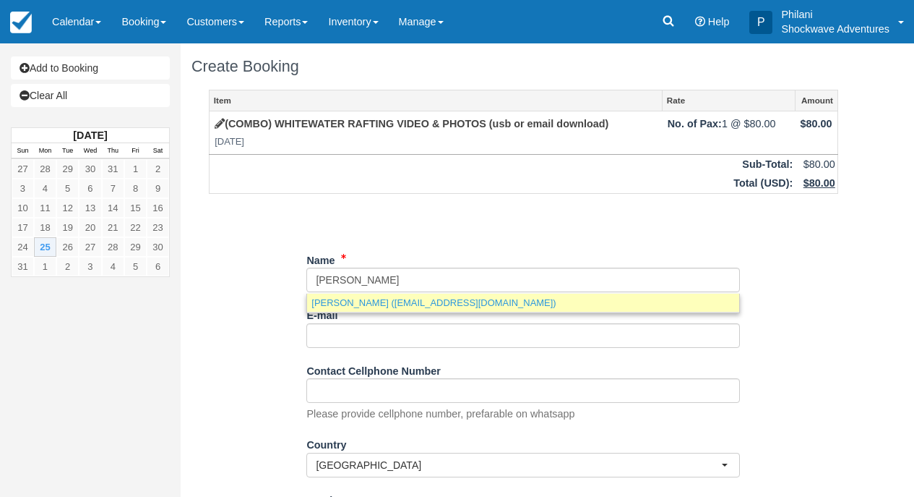
click at [426, 300] on link "Stephen Knight (stevezim80@yahoo.co.uk)" at bounding box center [523, 302] width 432 height 18
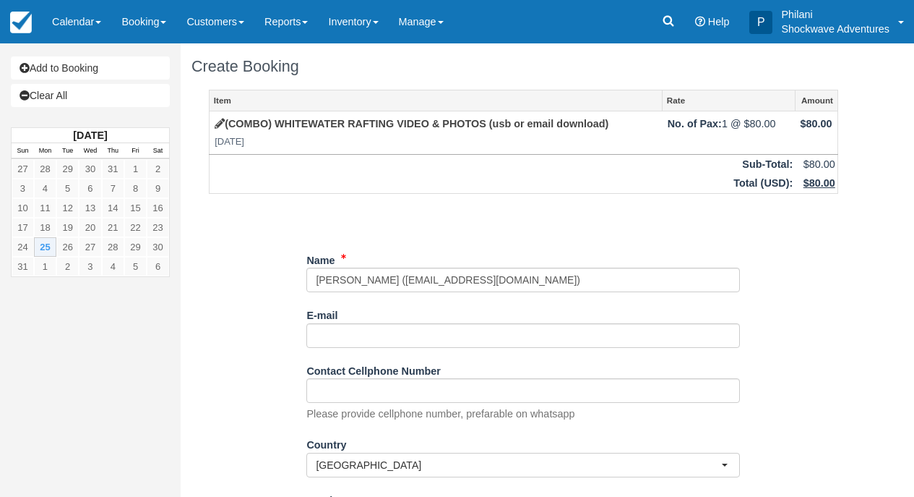
type input "Stephen Knight"
type input "stevezim80@yahoo.co.uk"
select select "GB"
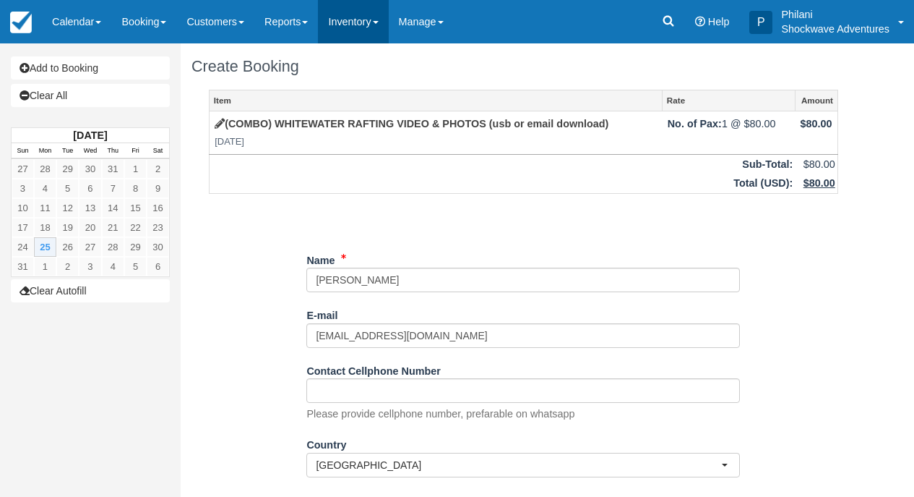
type input "Stephen Knight"
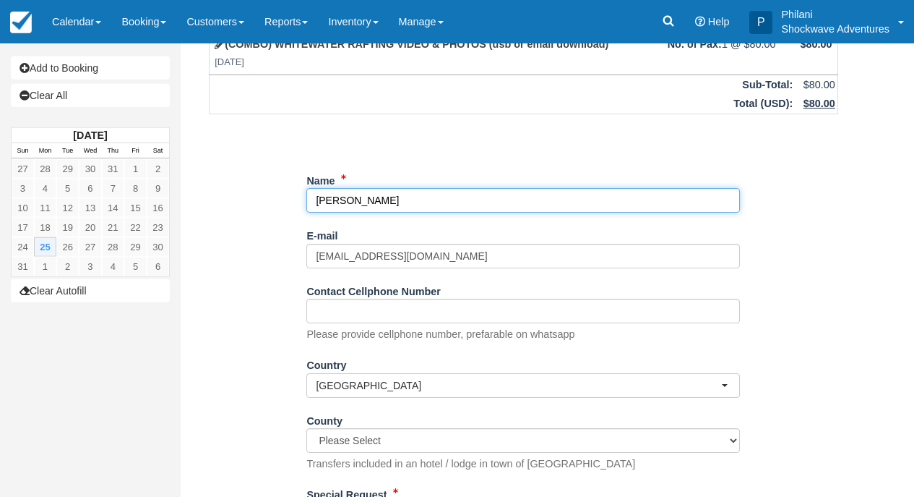
scroll to position [160, 0]
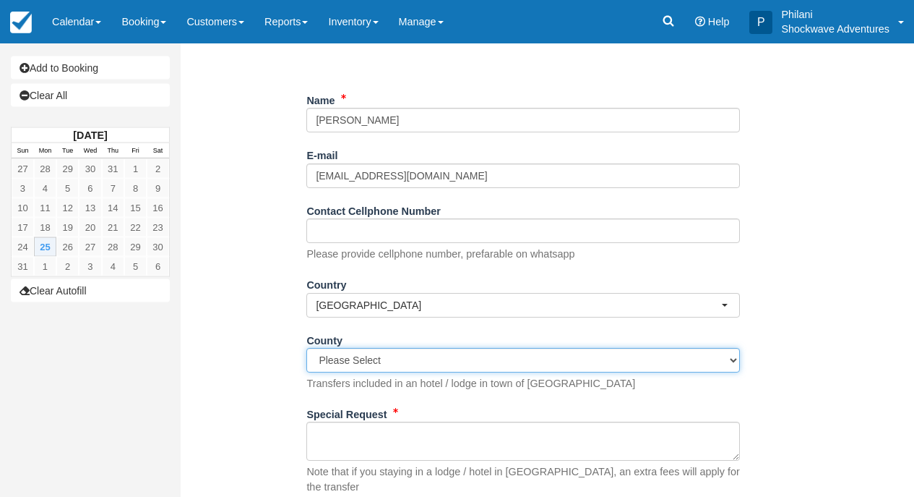
click at [349, 348] on select "Please Select Aberdeenshire, Scotland Alderney, Channel Islands Anglesey, Wales…" at bounding box center [523, 360] width 434 height 25
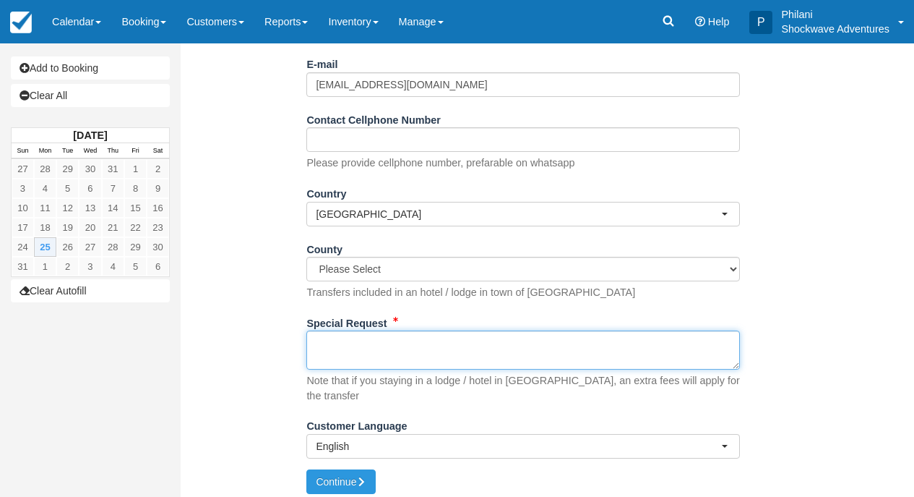
click at [349, 350] on textarea "Special Request" at bounding box center [523, 349] width 434 height 39
click at [326, 346] on textarea "vieo combo" at bounding box center [523, 349] width 434 height 39
type textarea "video combo"
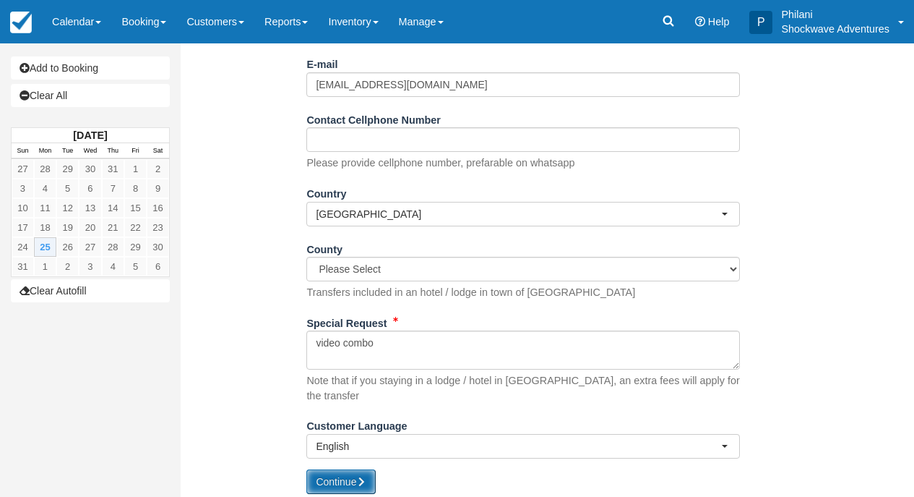
click at [342, 478] on button "Continue" at bounding box center [340, 481] width 69 height 25
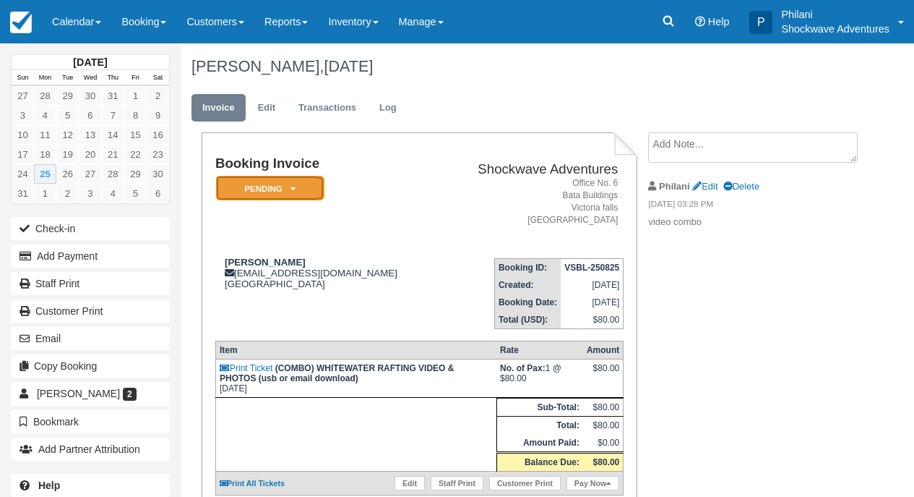
click at [288, 188] on em "Pending" at bounding box center [270, 188] width 108 height 25
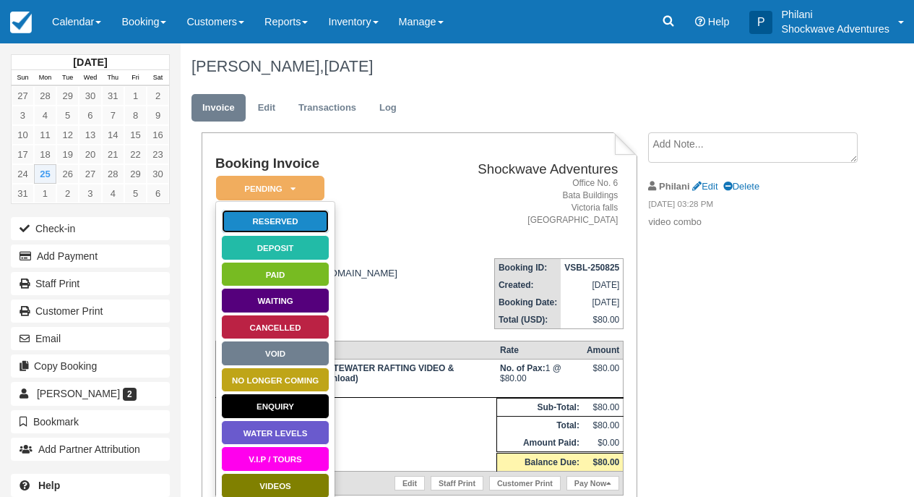
click at [289, 221] on link "Reserved" at bounding box center [275, 221] width 108 height 25
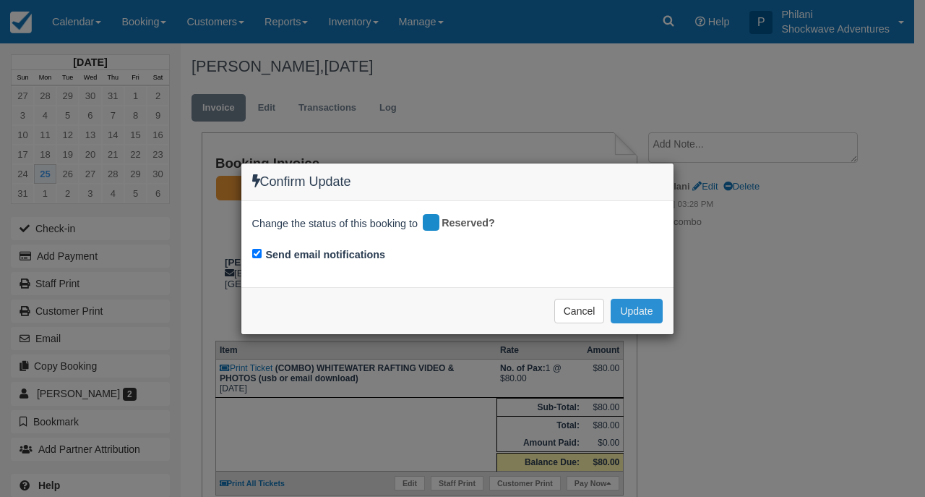
click at [630, 311] on button "Update" at bounding box center [636, 311] width 51 height 25
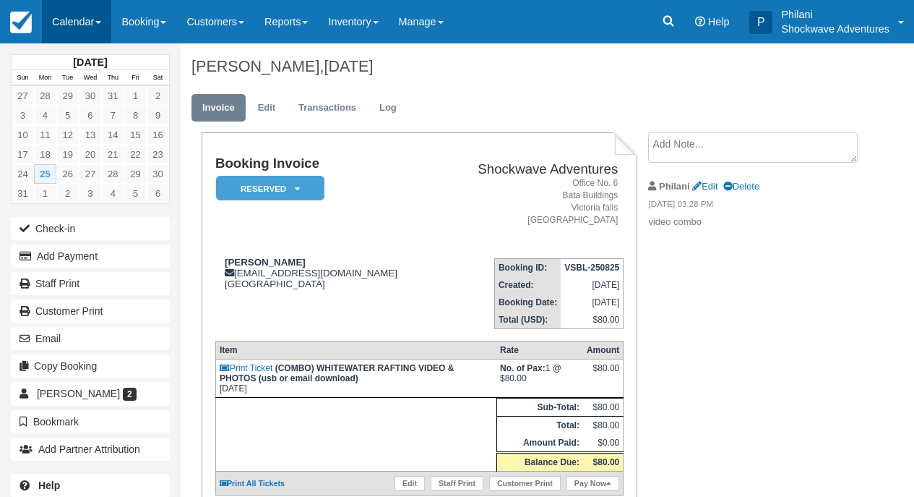
click at [96, 19] on link "Calendar" at bounding box center [76, 21] width 69 height 43
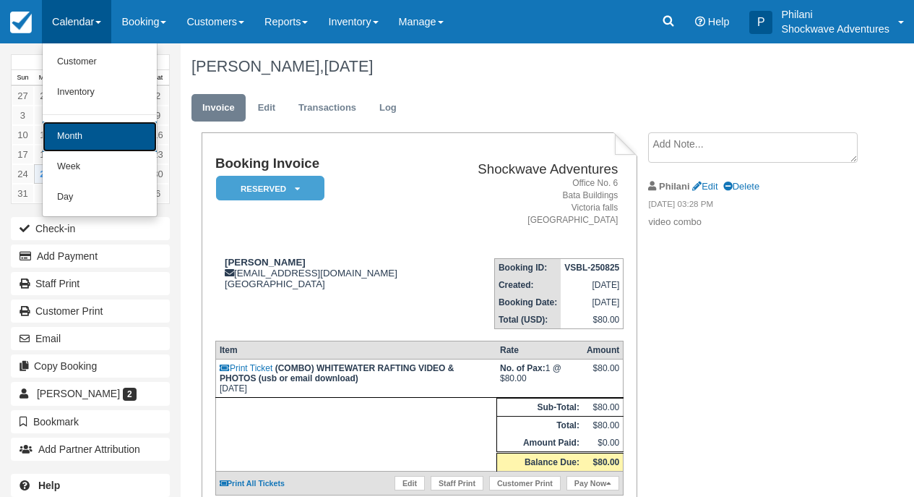
click at [95, 144] on link "Month" at bounding box center [100, 136] width 114 height 30
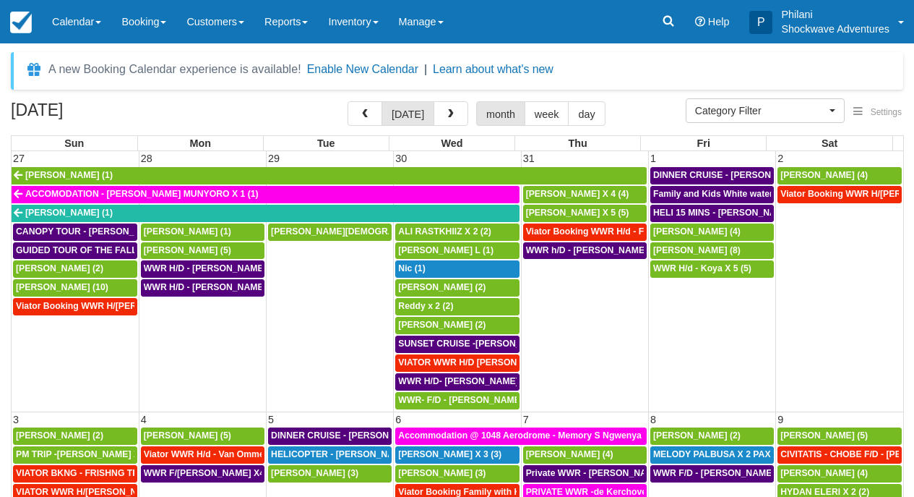
select select
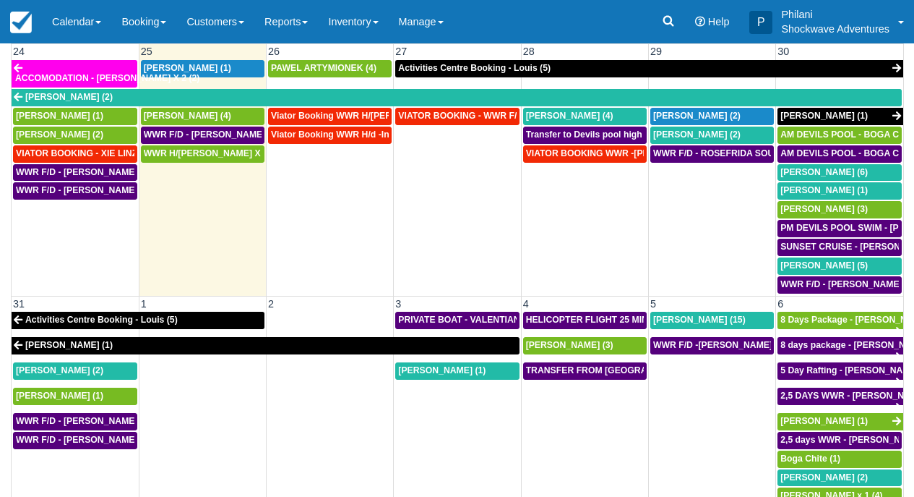
scroll to position [155, 0]
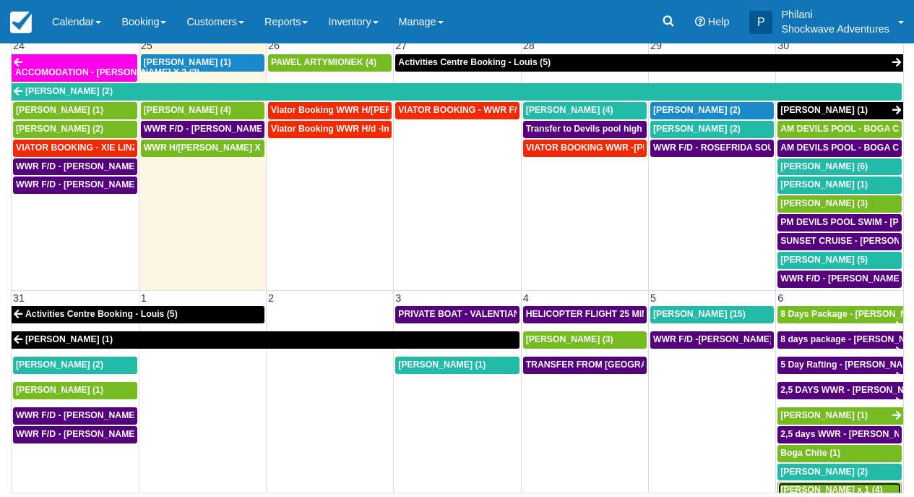
click at [830, 484] on span "[PERSON_NAME] x 1 (4)" at bounding box center [832, 489] width 102 height 10
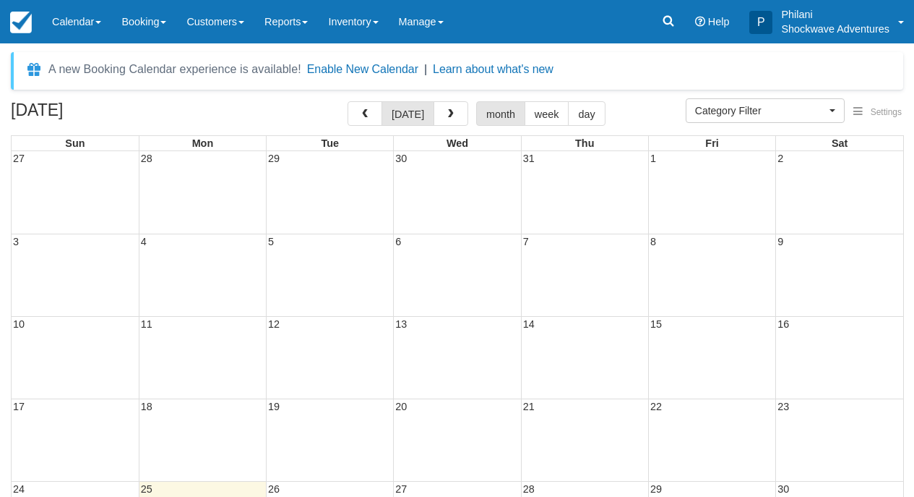
select select
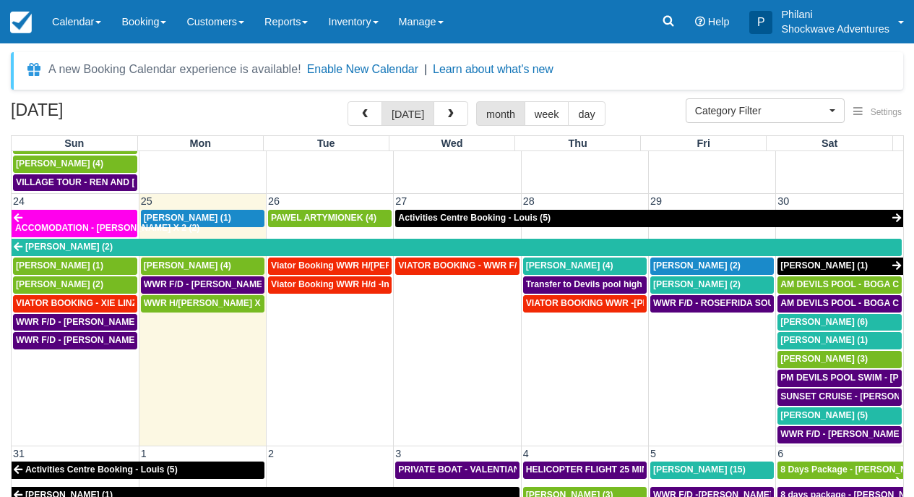
scroll to position [155, 0]
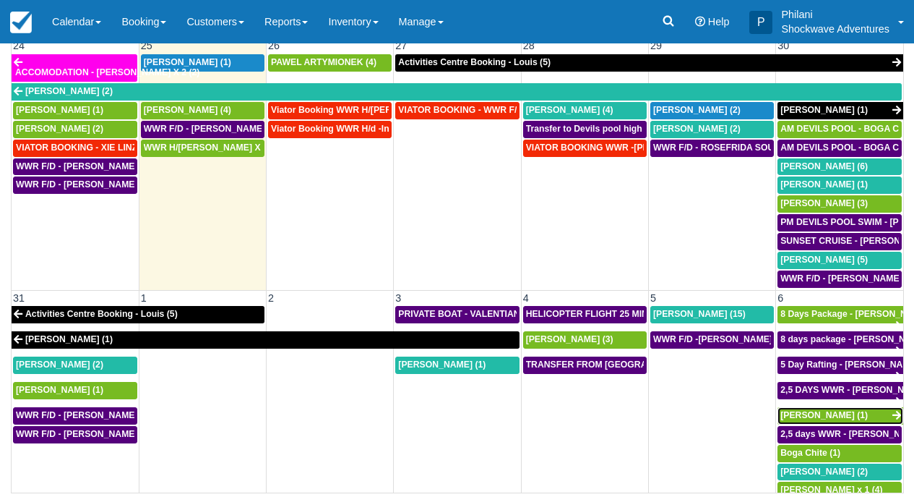
click at [835, 410] on span "Brian Stainken (1)" at bounding box center [824, 415] width 87 height 10
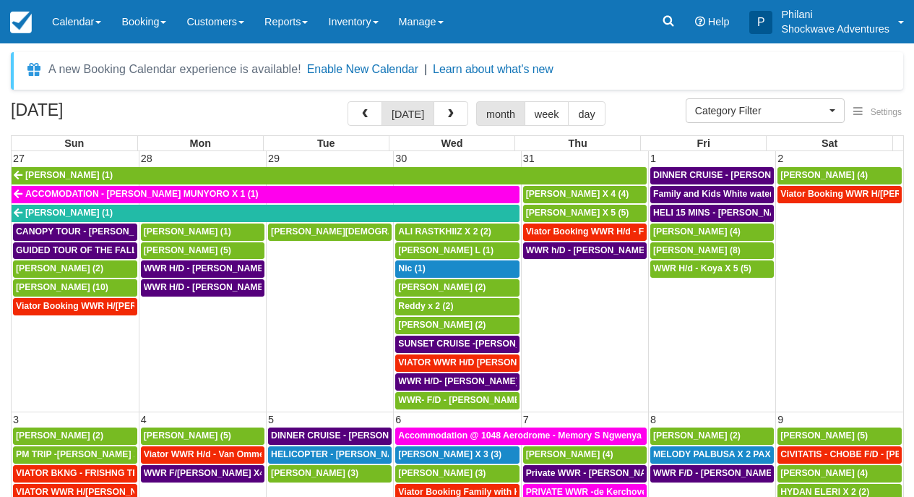
select select
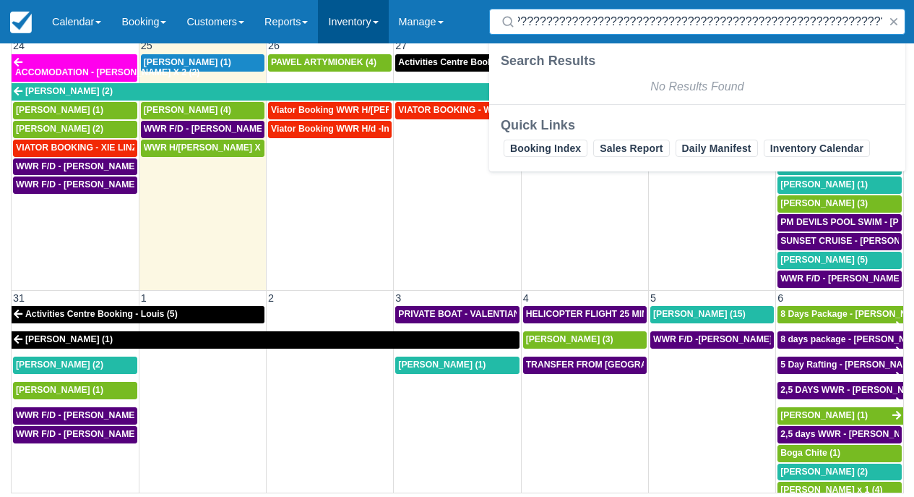
scroll to position [0, 4106]
type input "???????????????????????????????????????????????????????????????????????????????…"
click at [898, 25] on button "button" at bounding box center [893, 21] width 17 height 17
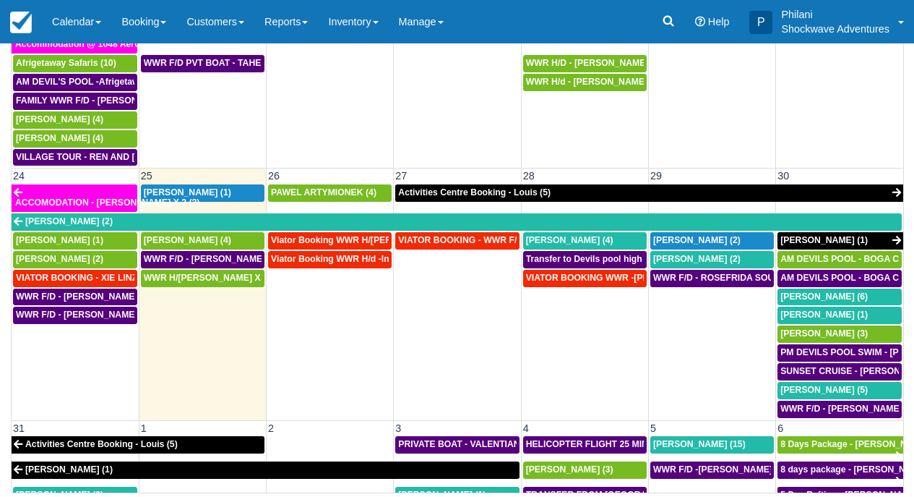
scroll to position [583, 0]
